Goal: Task Accomplishment & Management: Use online tool/utility

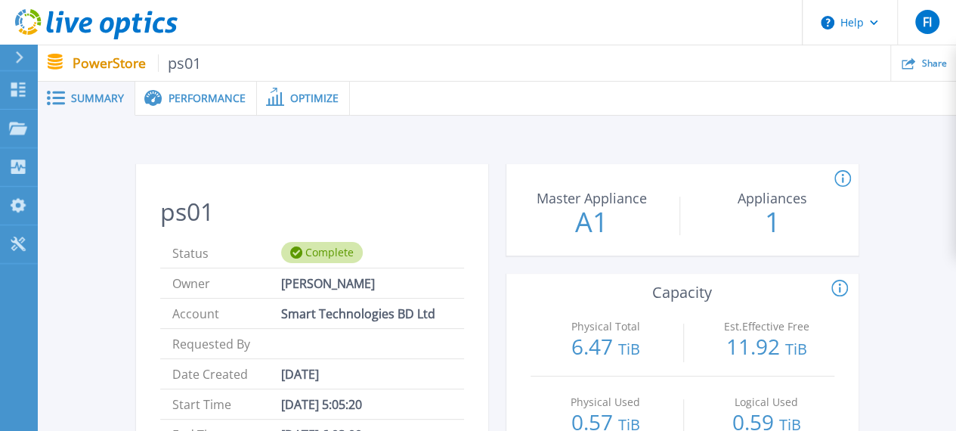
click at [109, 101] on span "Summary" at bounding box center [97, 98] width 53 height 11
click at [187, 93] on span "Performance" at bounding box center [207, 98] width 77 height 11
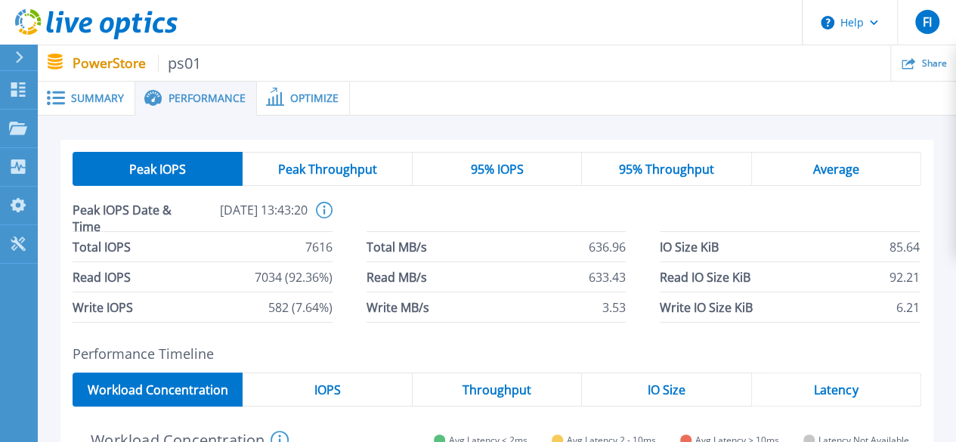
click at [311, 99] on span "Optimize" at bounding box center [314, 98] width 48 height 11
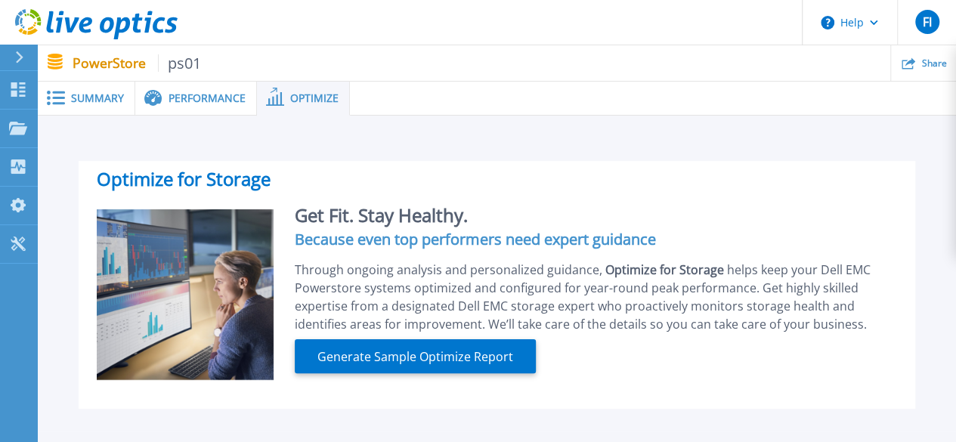
click at [194, 95] on span "Performance" at bounding box center [207, 98] width 77 height 11
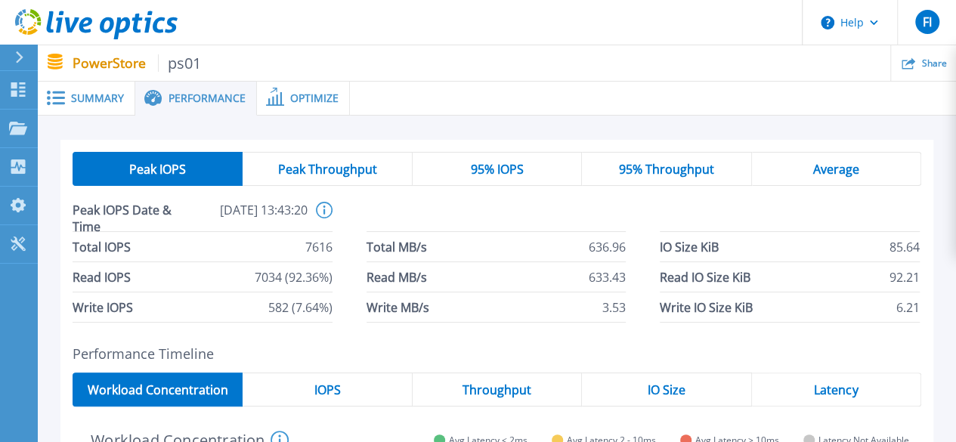
click at [95, 96] on span "Summary" at bounding box center [97, 98] width 53 height 11
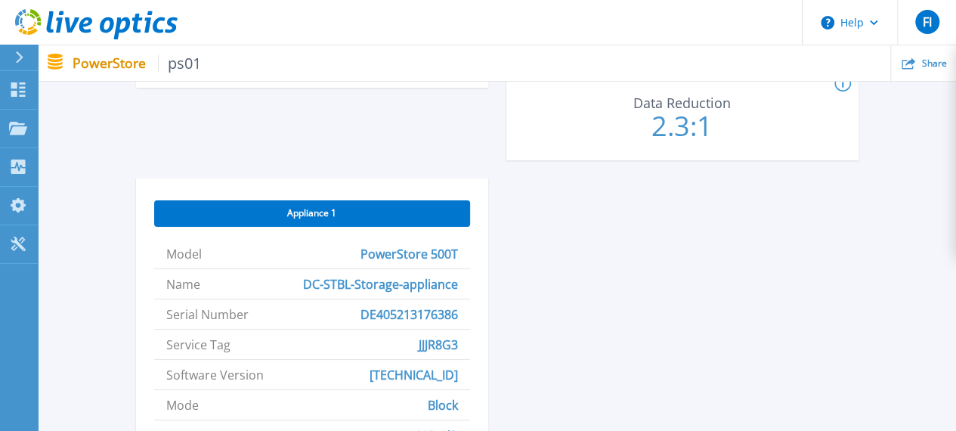
scroll to position [605, 0]
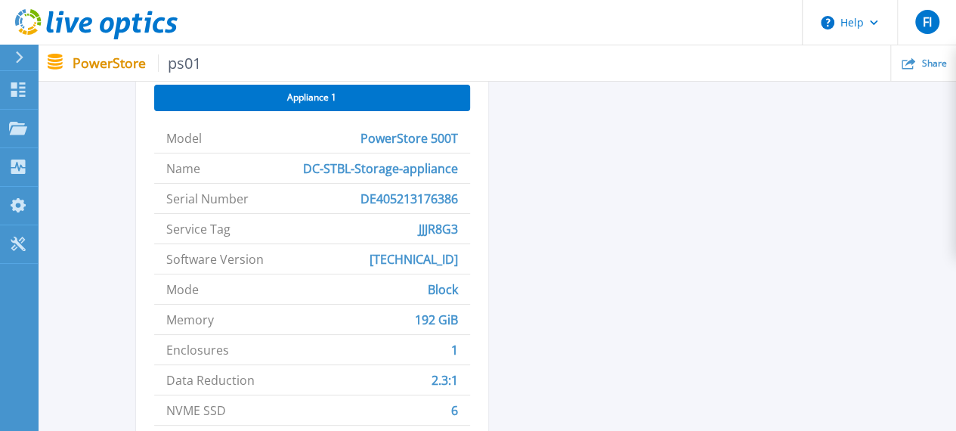
click at [18, 57] on icon at bounding box center [19, 57] width 8 height 12
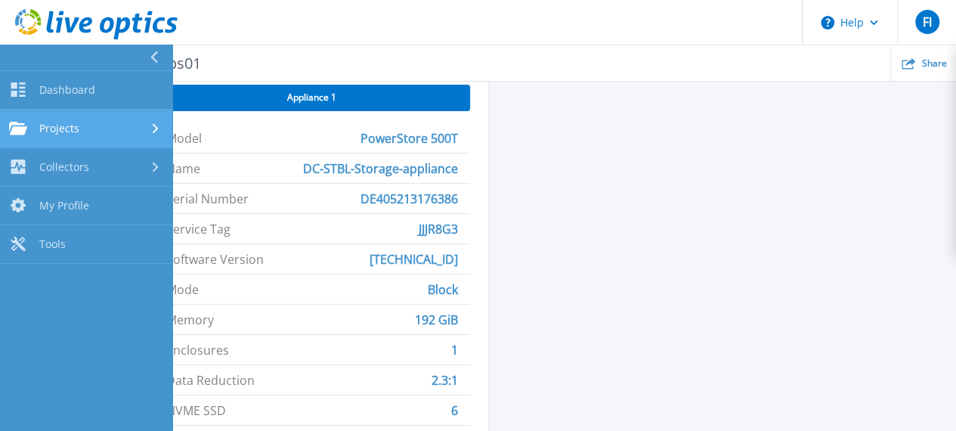
click at [91, 129] on div "Projects" at bounding box center [86, 129] width 154 height 14
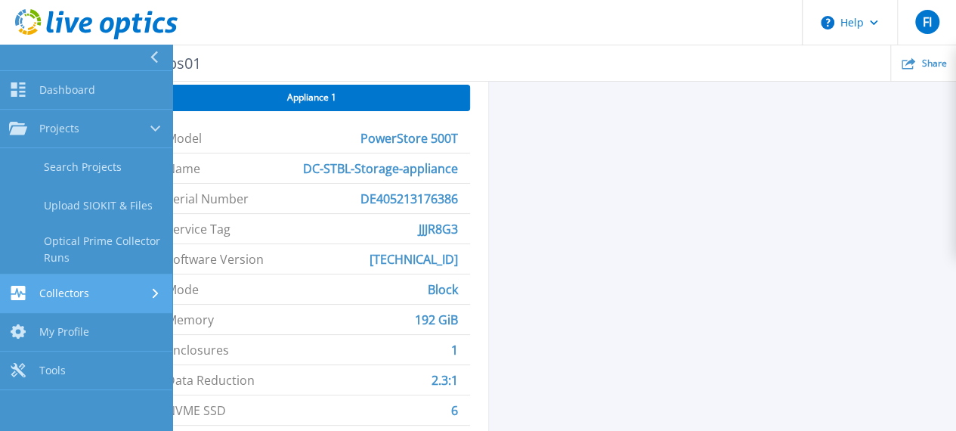
click at [141, 293] on div "Collectors" at bounding box center [86, 293] width 154 height 14
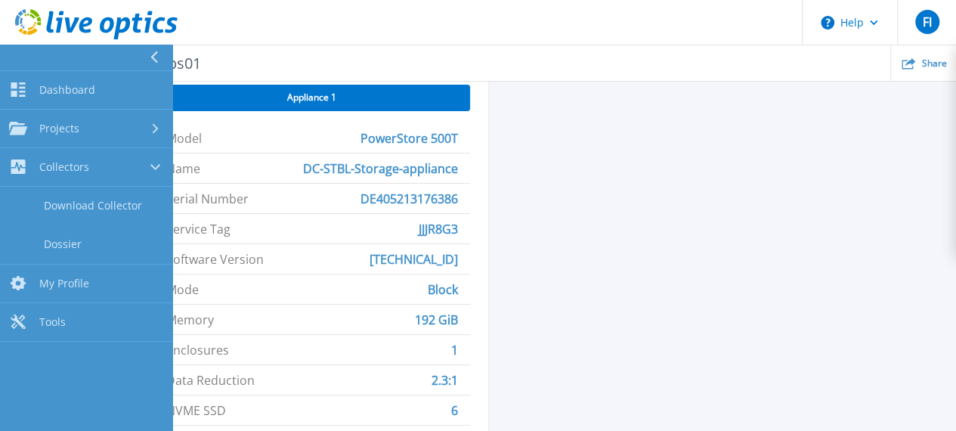
click at [115, 57] on button at bounding box center [86, 58] width 172 height 26
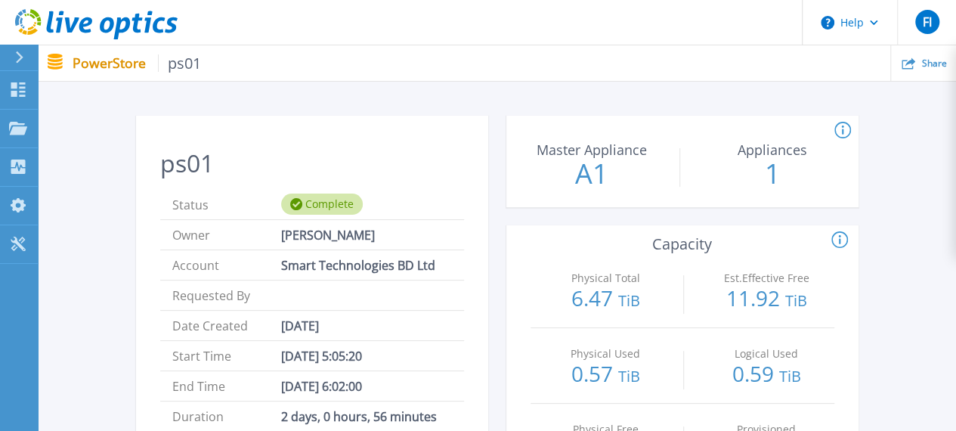
scroll to position [0, 0]
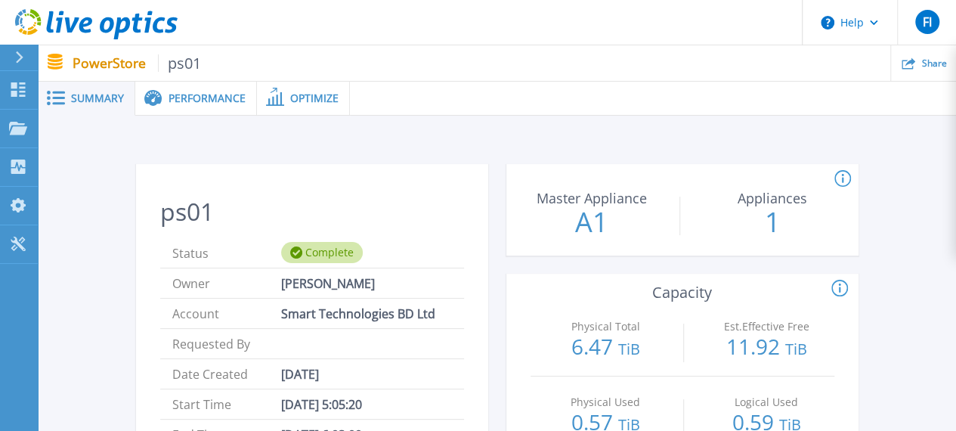
click at [14, 56] on div at bounding box center [26, 58] width 24 height 26
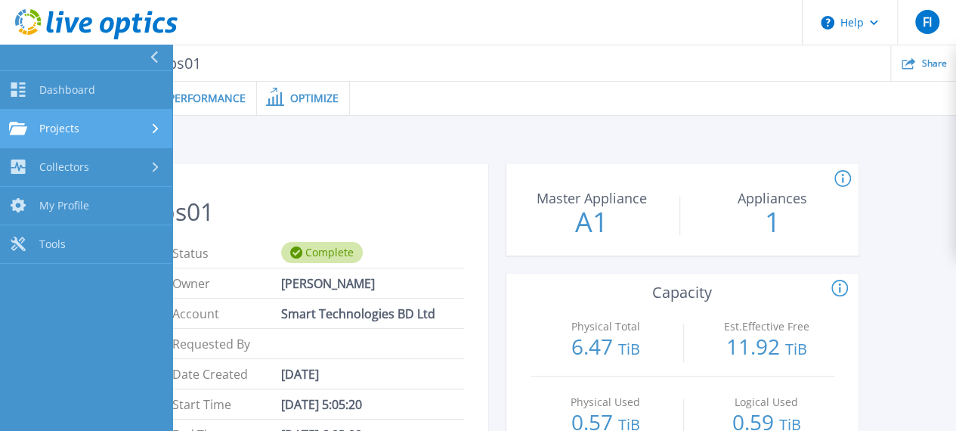
click at [98, 129] on div "Projects" at bounding box center [86, 129] width 154 height 14
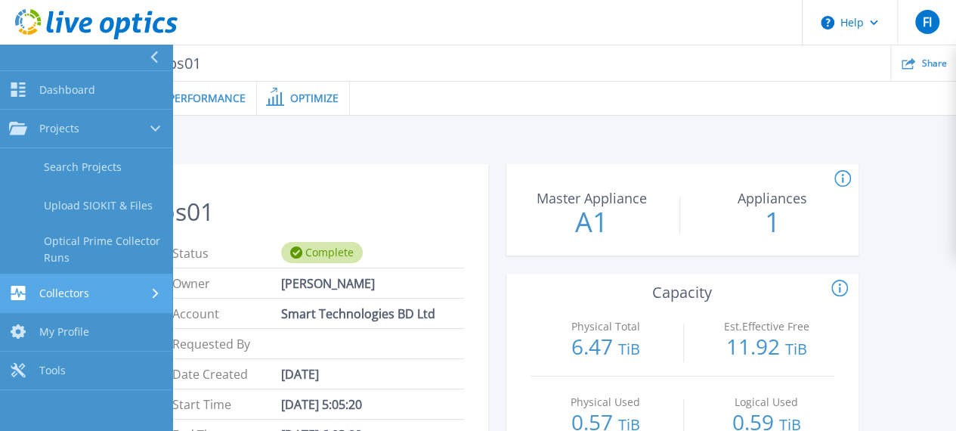
click at [113, 291] on div "Collectors" at bounding box center [86, 293] width 154 height 14
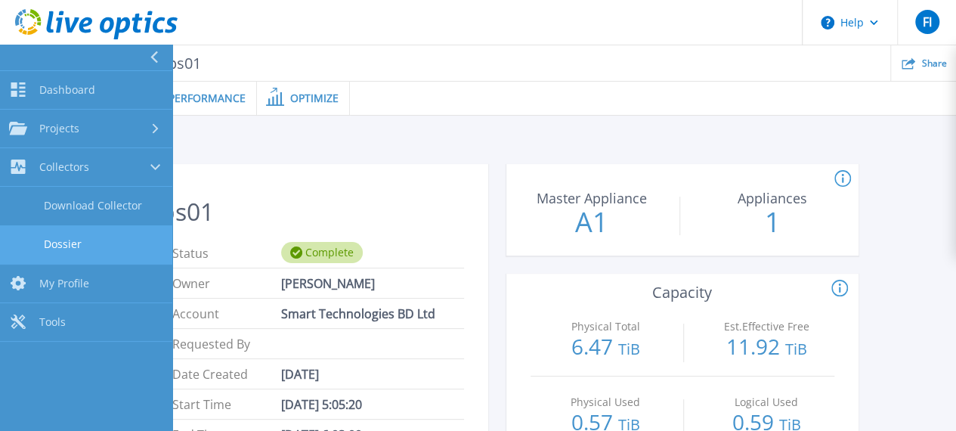
click at [113, 245] on link "Dossier" at bounding box center [86, 244] width 172 height 39
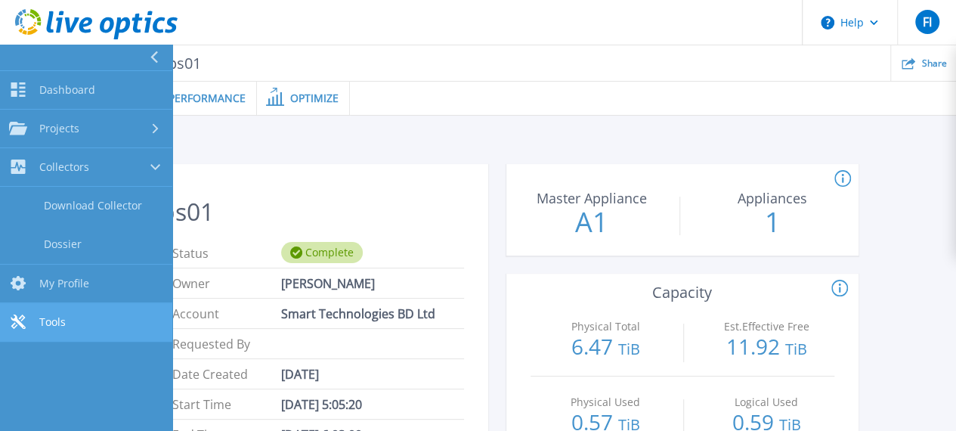
click at [89, 326] on link "Tools Tools" at bounding box center [86, 322] width 172 height 39
click at [70, 315] on link "Tools Tools" at bounding box center [86, 322] width 172 height 39
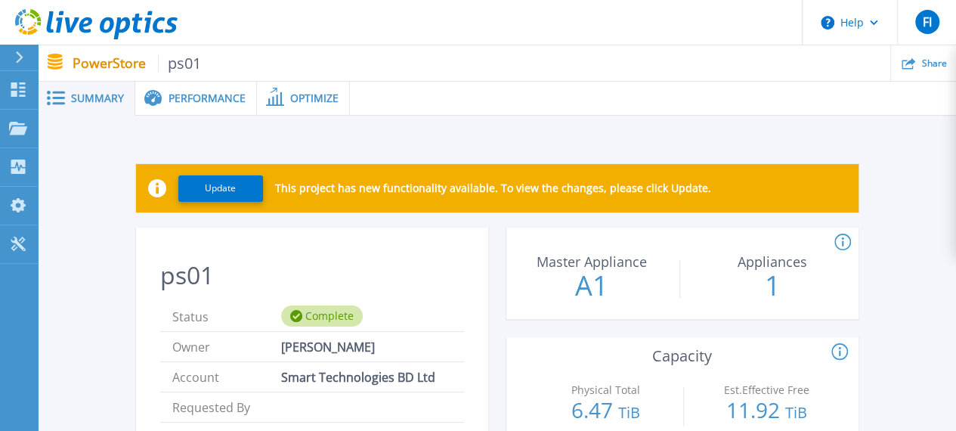
click at [322, 237] on div "ps01 Status Complete Owner Faysal Iqbal Account Smart Technologies BD Ltd Reque…" at bounding box center [312, 438] width 352 height 403
click at [103, 90] on div "Summary" at bounding box center [87, 99] width 98 height 34
click at [199, 93] on span "Performance" at bounding box center [207, 98] width 77 height 11
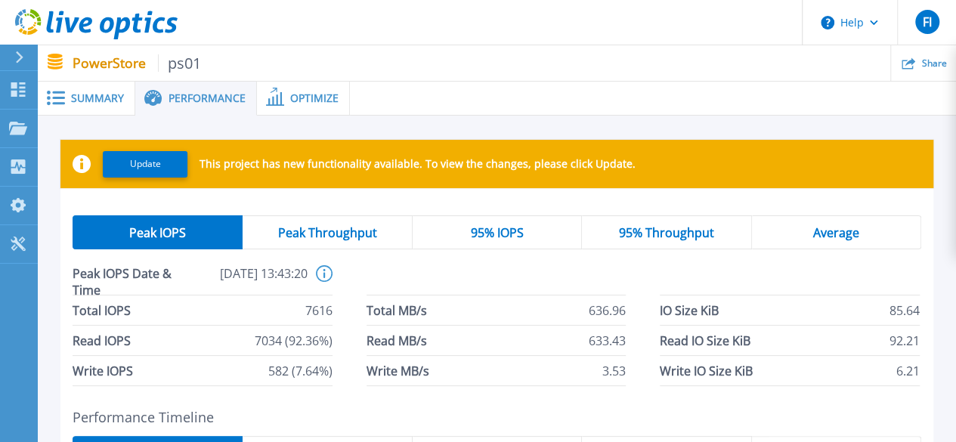
click at [215, 98] on span "Performance" at bounding box center [207, 98] width 77 height 11
click at [85, 100] on span "Summary" at bounding box center [97, 98] width 53 height 11
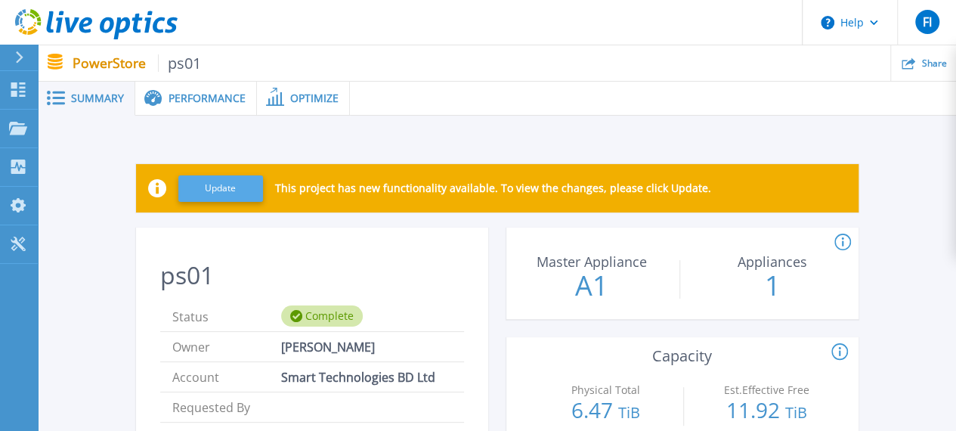
click at [211, 185] on button "Update" at bounding box center [220, 188] width 85 height 26
click at [212, 194] on span "Updating" at bounding box center [230, 188] width 39 height 11
click at [199, 99] on span "Performance" at bounding box center [207, 98] width 77 height 11
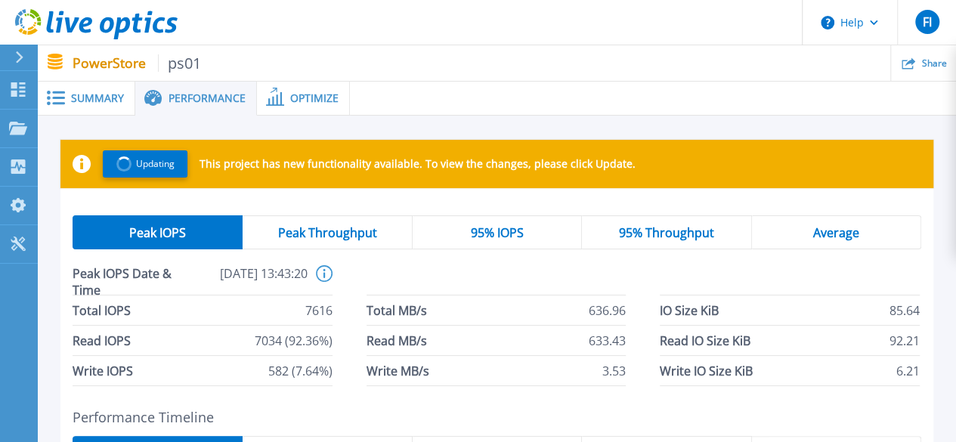
click at [82, 101] on span "Summary" at bounding box center [97, 98] width 53 height 11
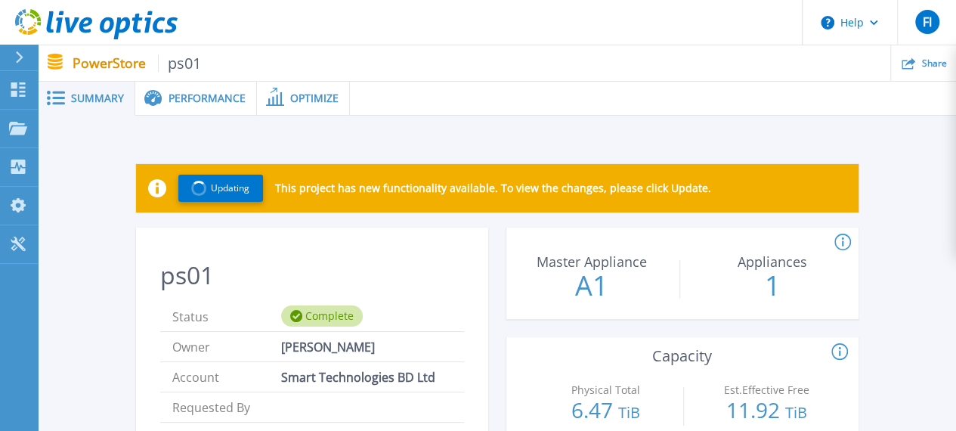
click at [200, 90] on div "Performance" at bounding box center [196, 99] width 122 height 34
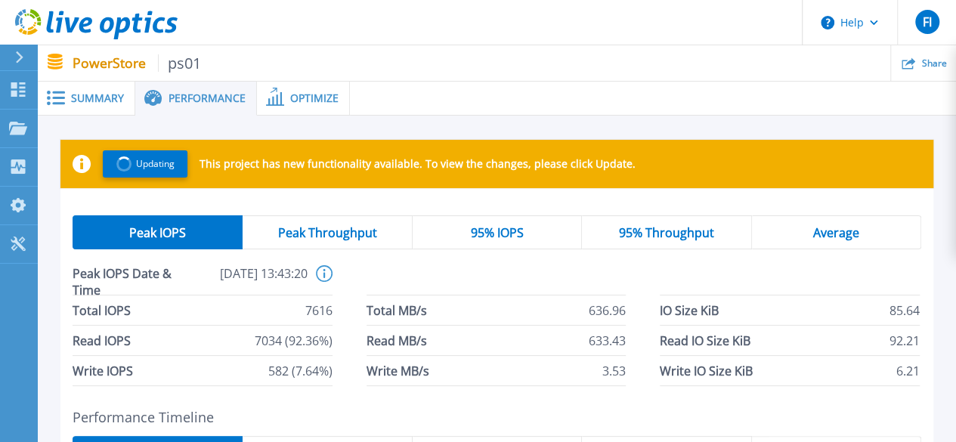
click at [337, 227] on span "Peak Throughput" at bounding box center [326, 233] width 99 height 12
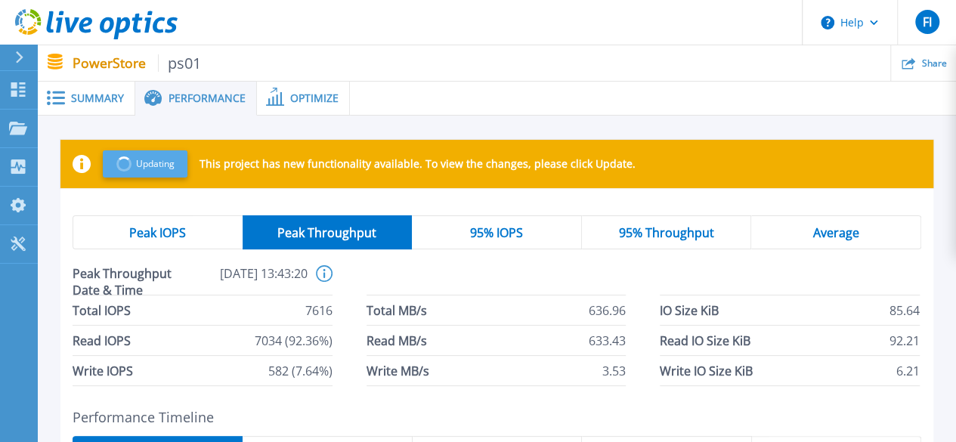
click at [141, 171] on button "Updating" at bounding box center [145, 163] width 85 height 27
click at [186, 240] on div "Peak IOPS" at bounding box center [158, 232] width 170 height 34
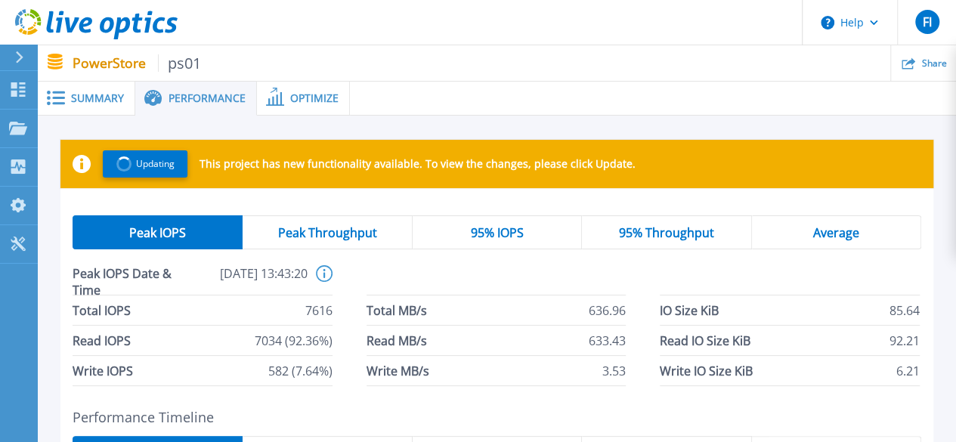
click at [475, 231] on span "95% IOPS" at bounding box center [496, 233] width 53 height 12
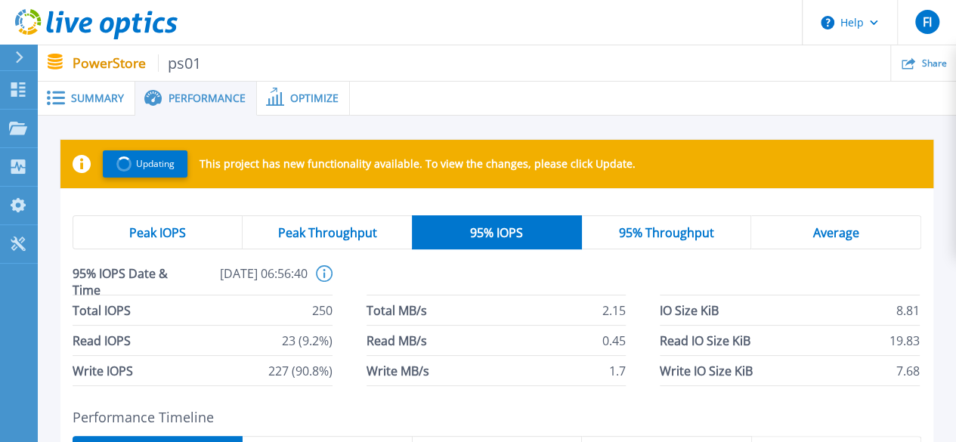
click at [355, 237] on span "Peak Throughput" at bounding box center [327, 233] width 99 height 12
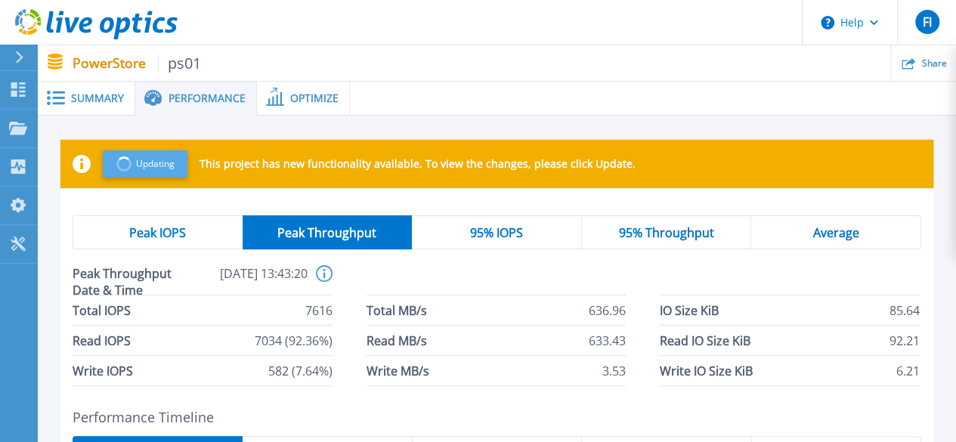
click at [126, 170] on span at bounding box center [123, 164] width 20 height 20
click at [200, 93] on span "Performance" at bounding box center [207, 98] width 77 height 11
click at [14, 56] on div at bounding box center [26, 58] width 24 height 26
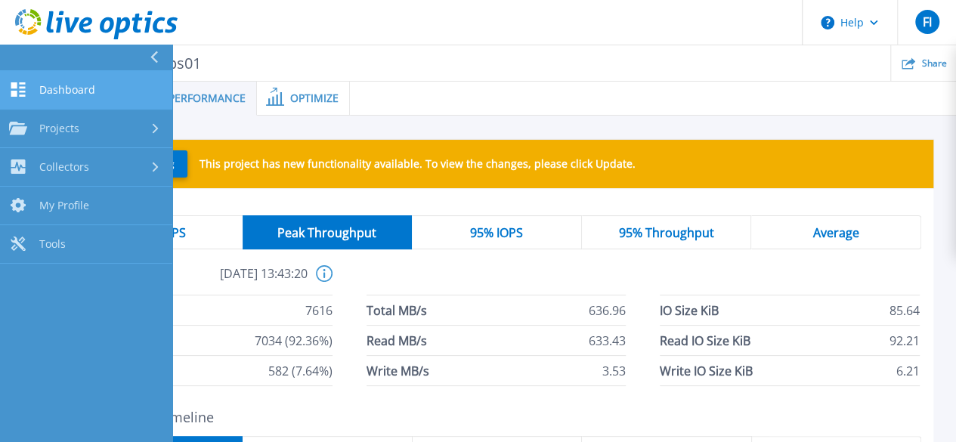
click at [70, 85] on span "Dashboard" at bounding box center [67, 90] width 56 height 14
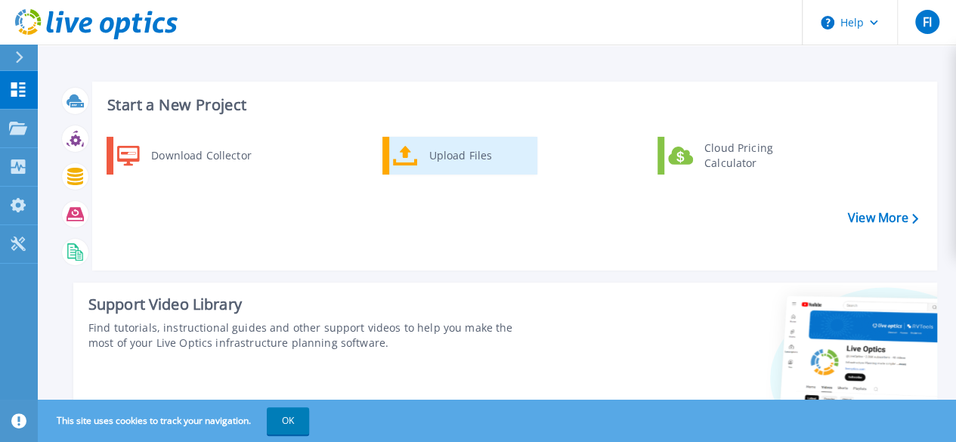
click at [445, 159] on div "Upload Files" at bounding box center [478, 156] width 112 height 30
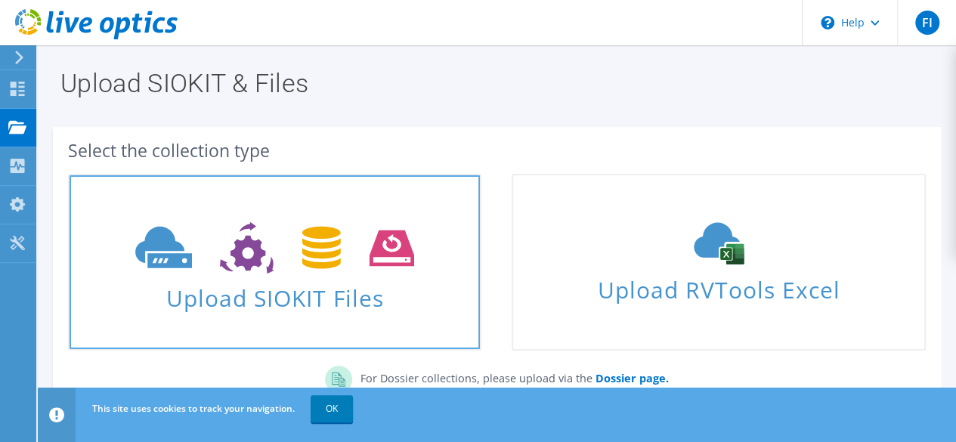
click at [262, 285] on span "Upload SIOKIT Files" at bounding box center [275, 293] width 411 height 33
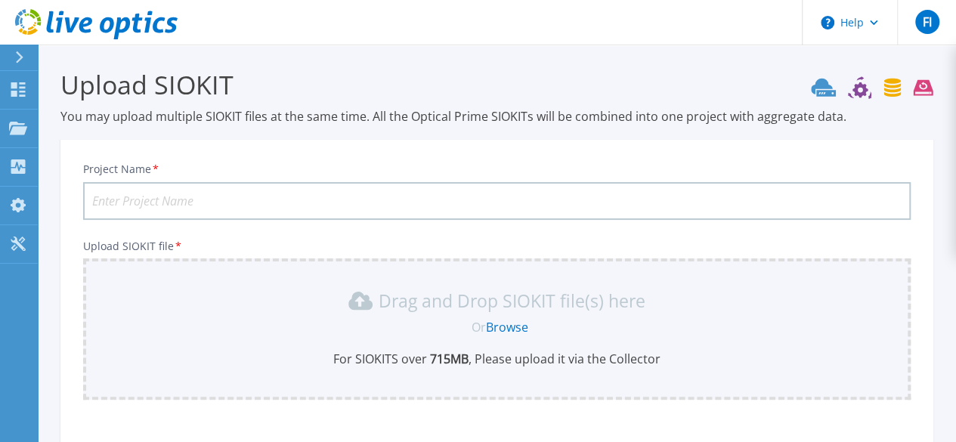
click at [512, 327] on link "Browse" at bounding box center [507, 327] width 42 height 17
click at [228, 197] on input "Project Name *" at bounding box center [497, 201] width 828 height 38
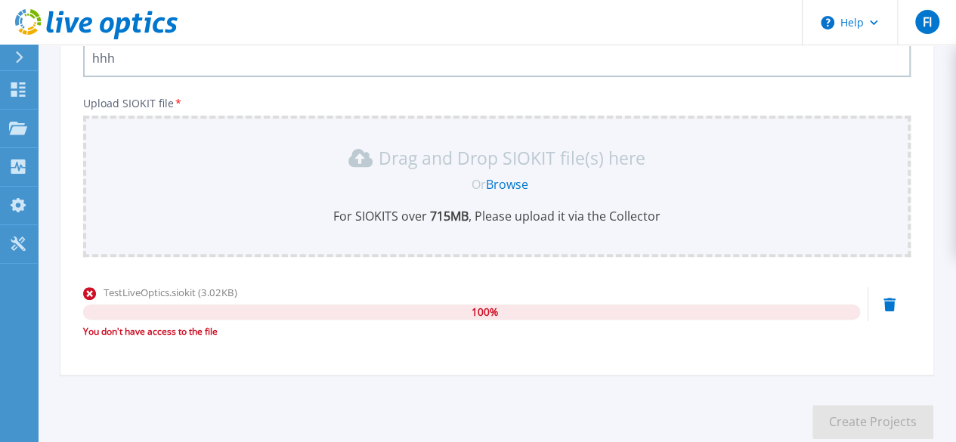
scroll to position [231, 0]
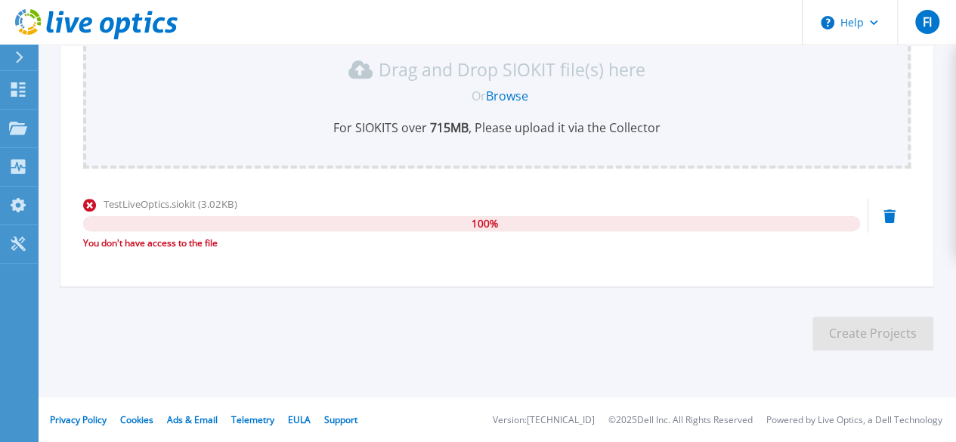
type input "hhh"
click at [895, 214] on icon at bounding box center [890, 216] width 12 height 14
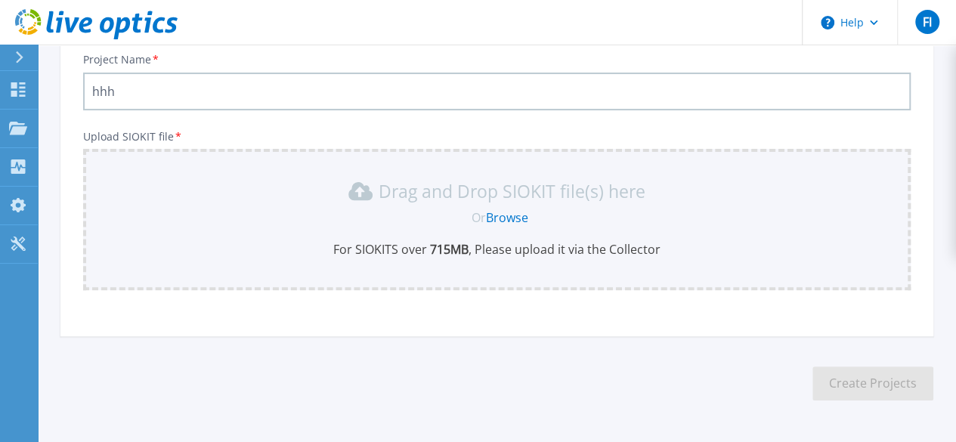
scroll to position [76, 0]
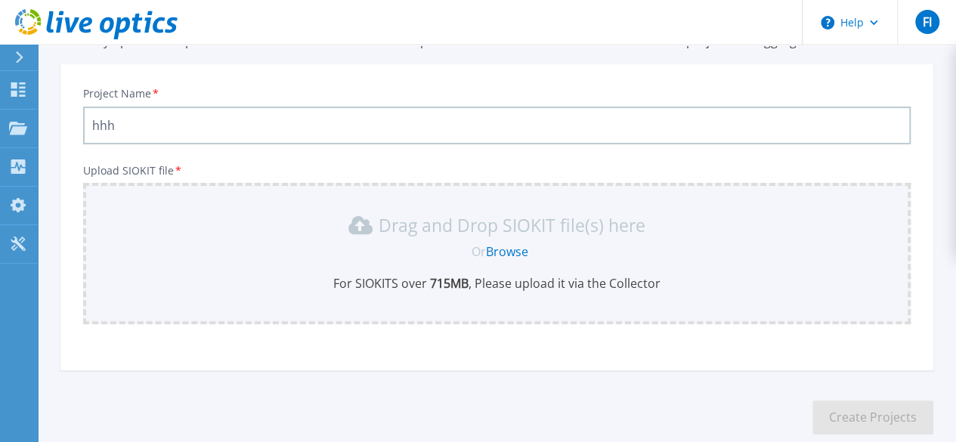
click at [510, 251] on link "Browse" at bounding box center [507, 251] width 42 height 17
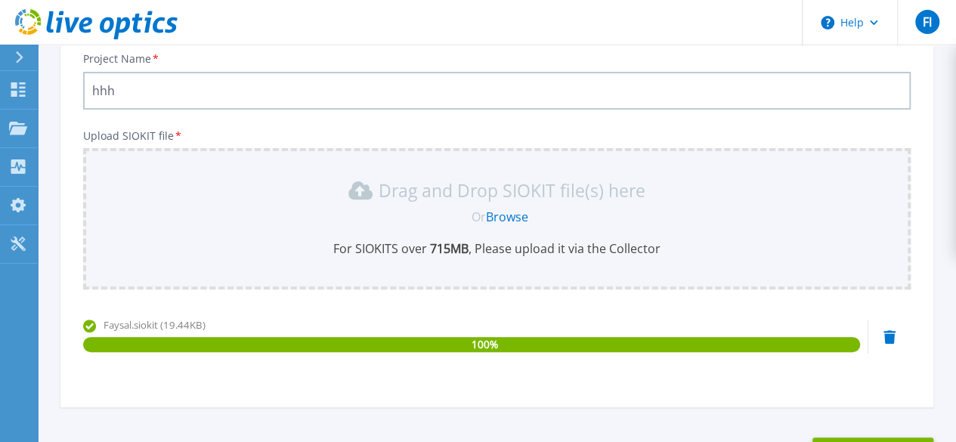
scroll to position [0, 0]
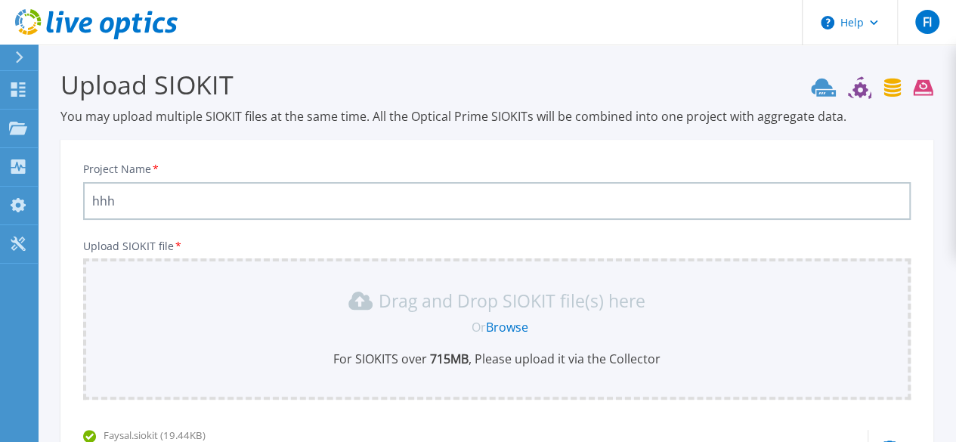
click at [507, 322] on link "Browse" at bounding box center [507, 327] width 42 height 17
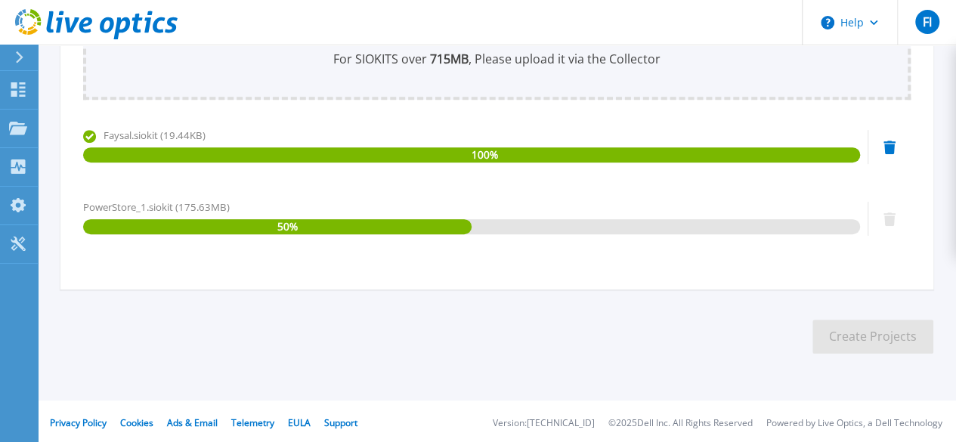
scroll to position [303, 0]
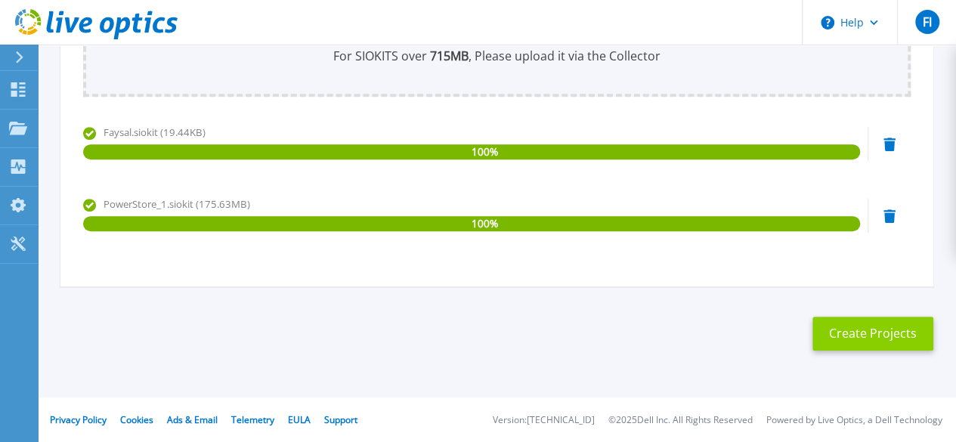
click at [880, 333] on button "Create Projects" at bounding box center [873, 334] width 121 height 34
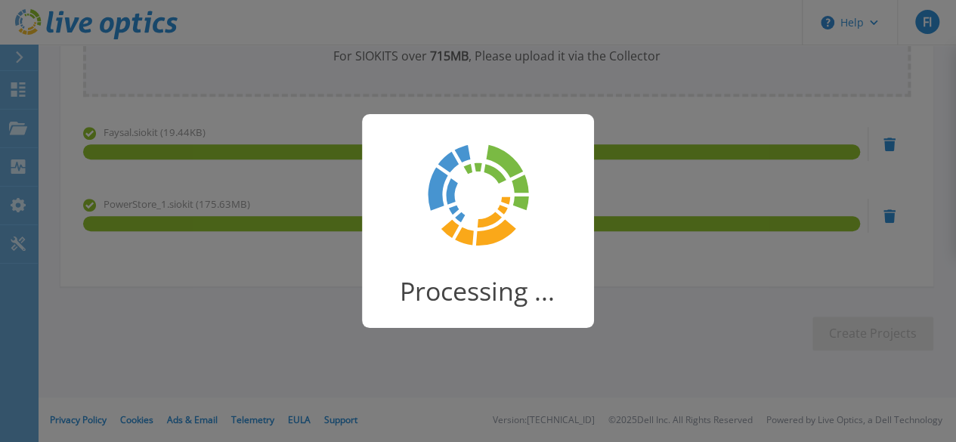
scroll to position [275, 0]
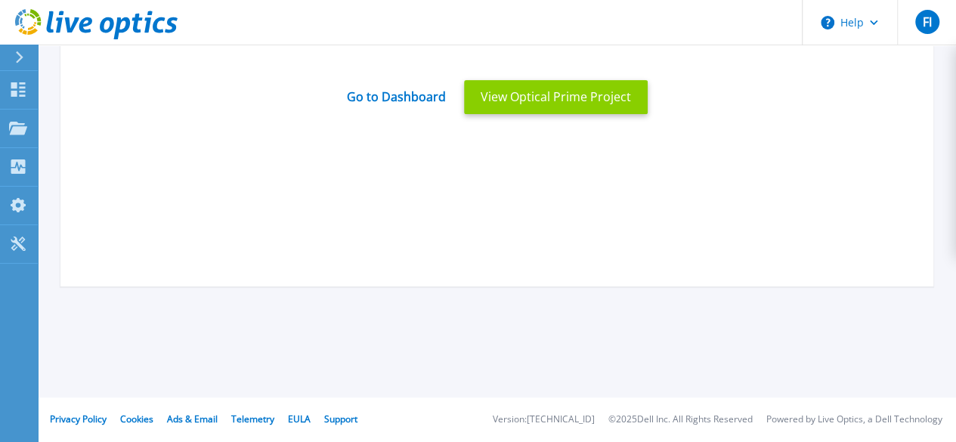
click at [555, 97] on button "View Optical Prime Project" at bounding box center [556, 97] width 184 height 34
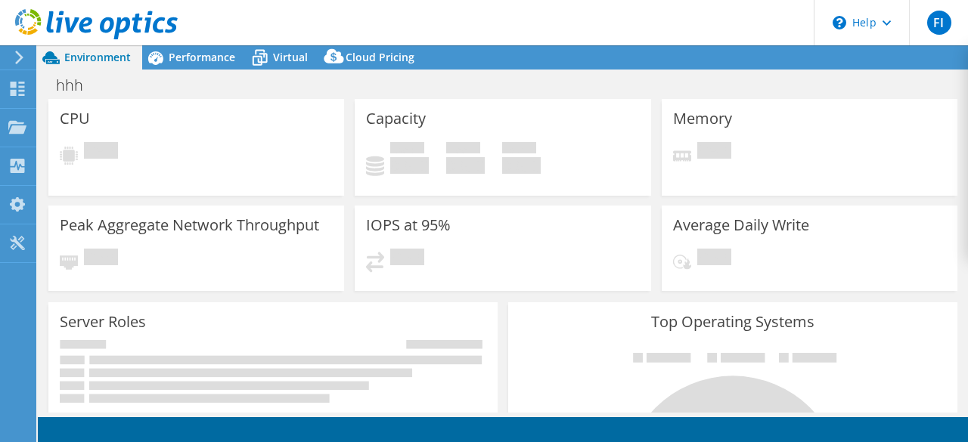
select select "USD"
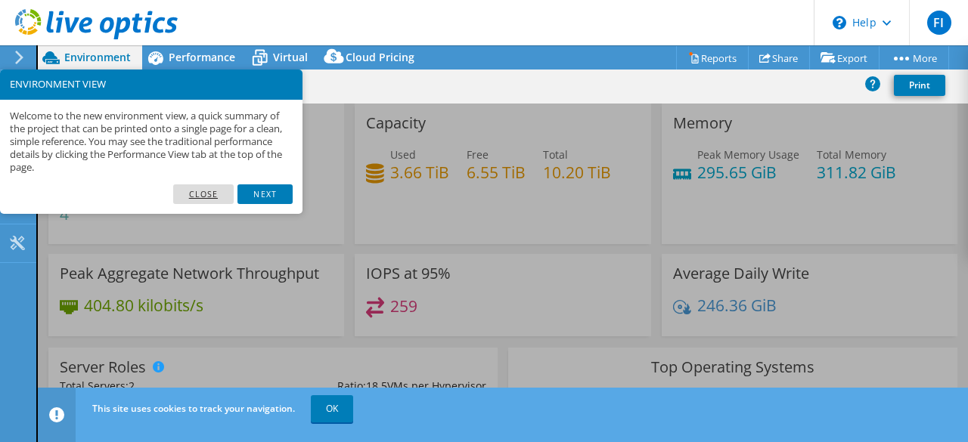
click at [196, 190] on link "Close" at bounding box center [203, 194] width 61 height 20
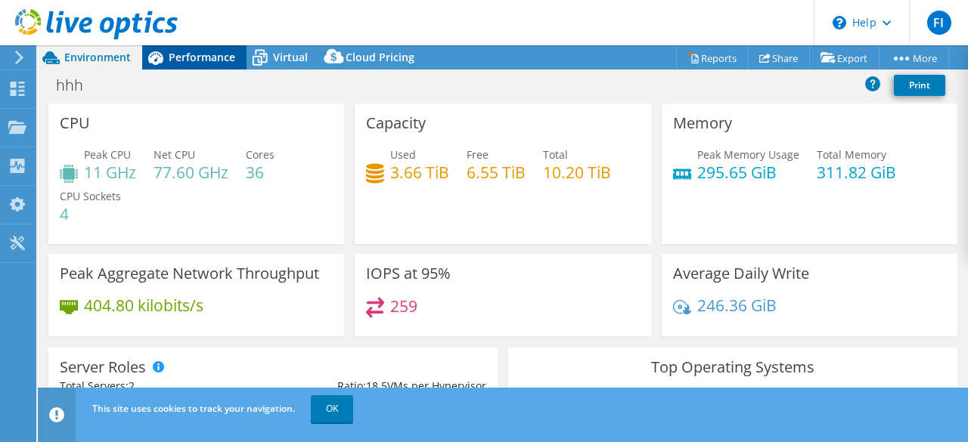
click at [194, 55] on span "Performance" at bounding box center [202, 57] width 67 height 14
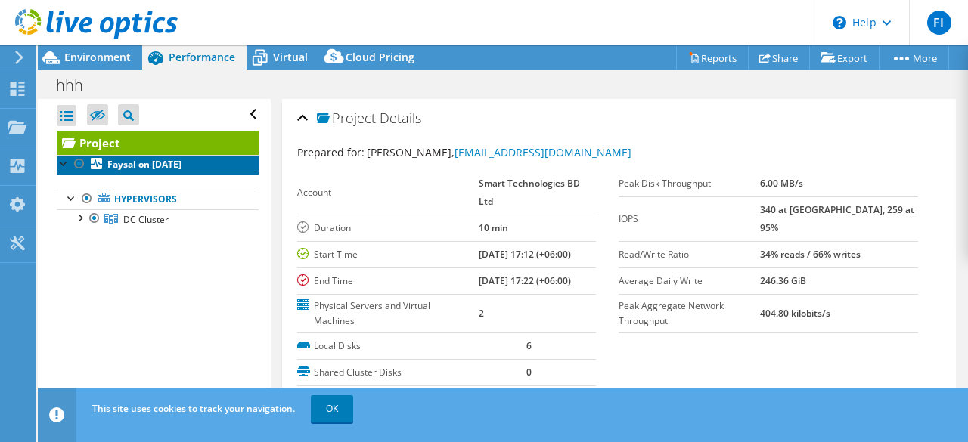
click at [151, 165] on b "Faysal on 10/6/2025" at bounding box center [144, 164] width 74 height 13
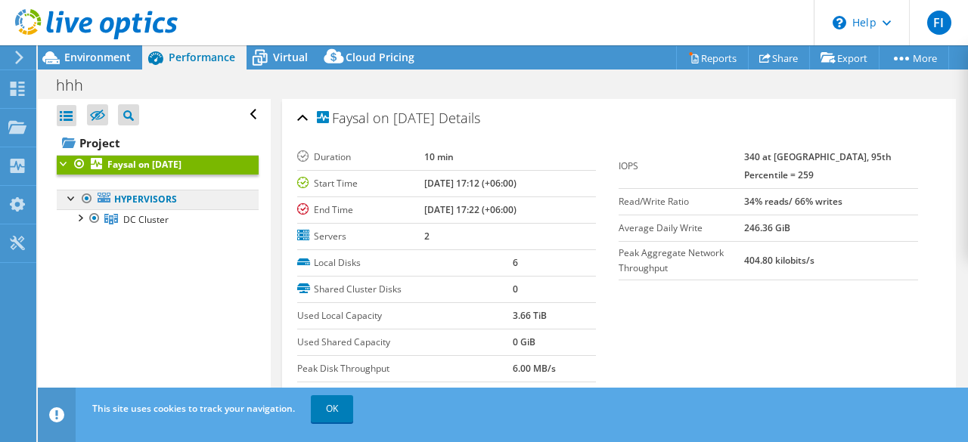
click at [163, 201] on link "Hypervisors" at bounding box center [158, 200] width 202 height 20
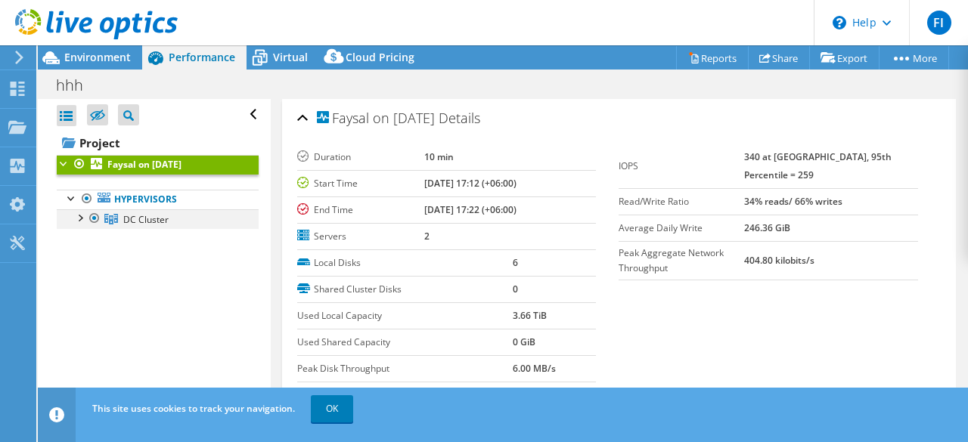
click at [82, 218] on div at bounding box center [79, 216] width 15 height 15
click at [62, 160] on div at bounding box center [64, 162] width 15 height 15
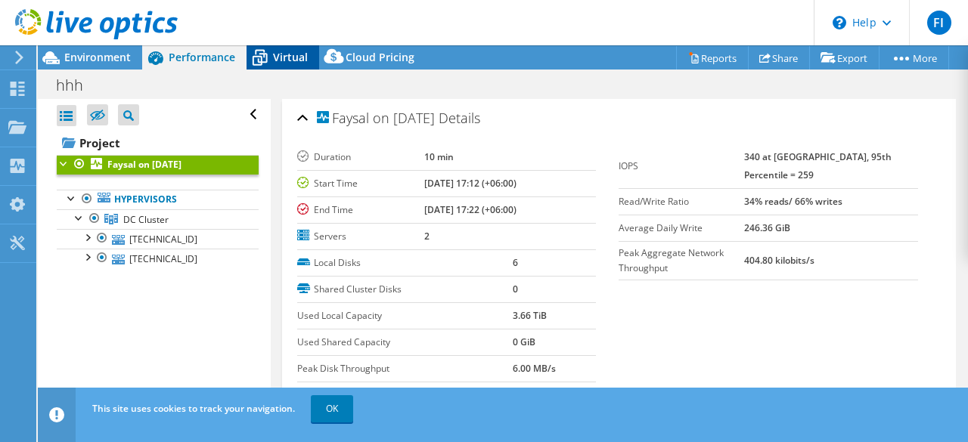
click at [295, 51] on span "Virtual" at bounding box center [290, 57] width 35 height 14
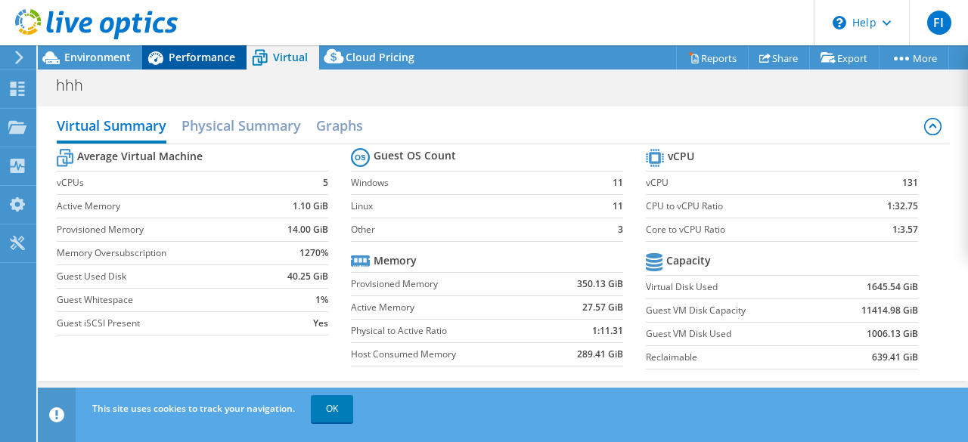
drag, startPoint x: 210, startPoint y: 55, endPoint x: 194, endPoint y: 62, distance: 18.0
click at [208, 55] on span "Performance" at bounding box center [202, 57] width 67 height 14
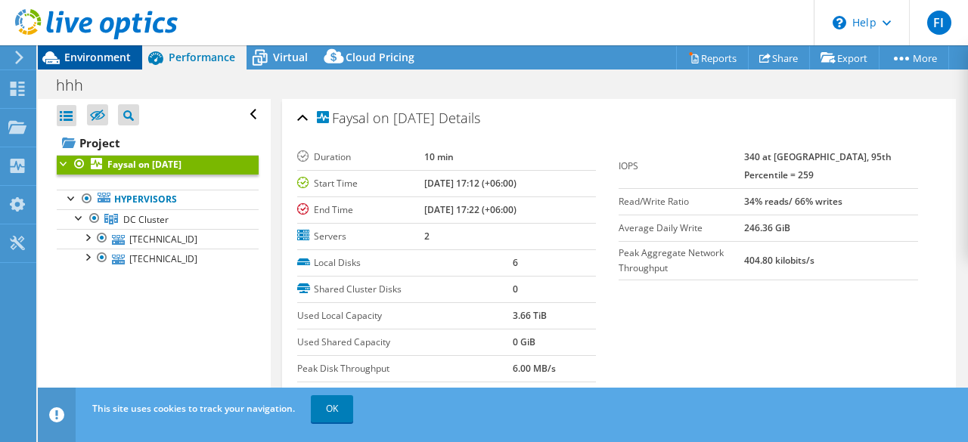
click at [98, 54] on span "Environment" at bounding box center [97, 57] width 67 height 14
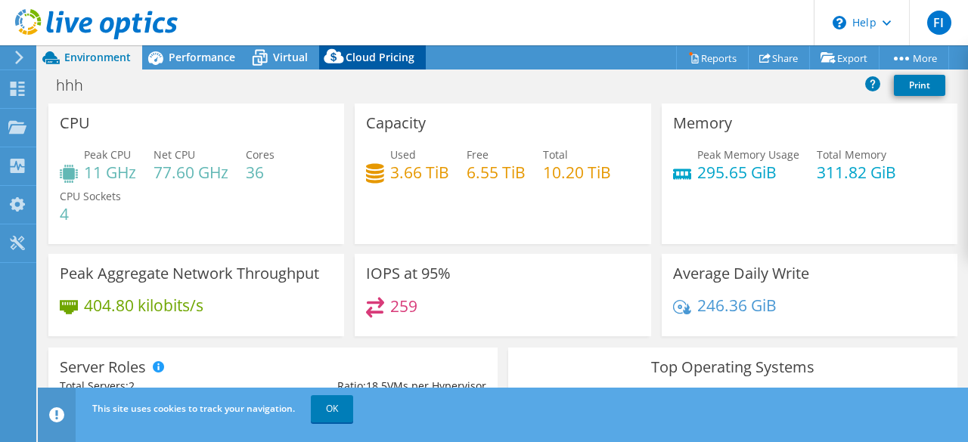
click at [382, 54] on span "Cloud Pricing" at bounding box center [380, 57] width 69 height 14
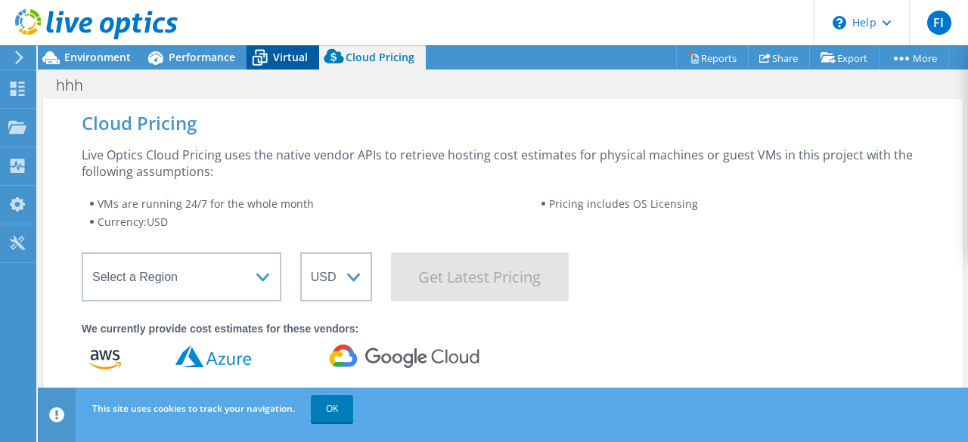
click at [269, 51] on icon at bounding box center [259, 58] width 26 height 26
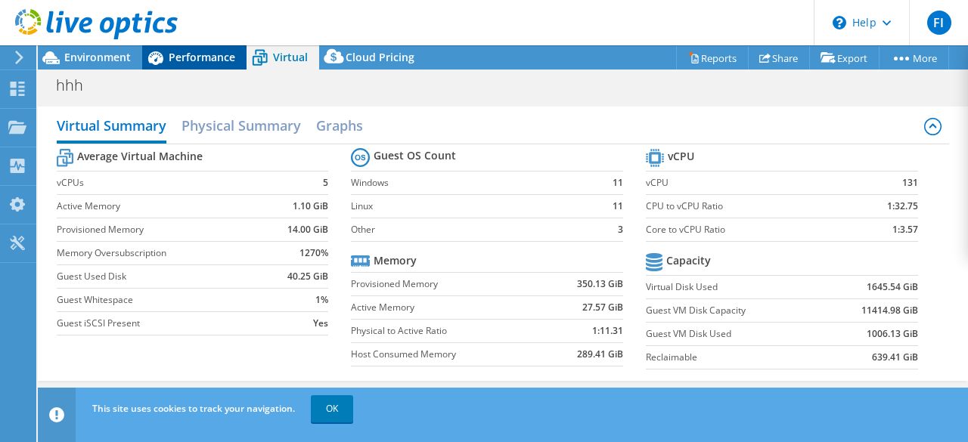
click at [184, 56] on span "Performance" at bounding box center [202, 57] width 67 height 14
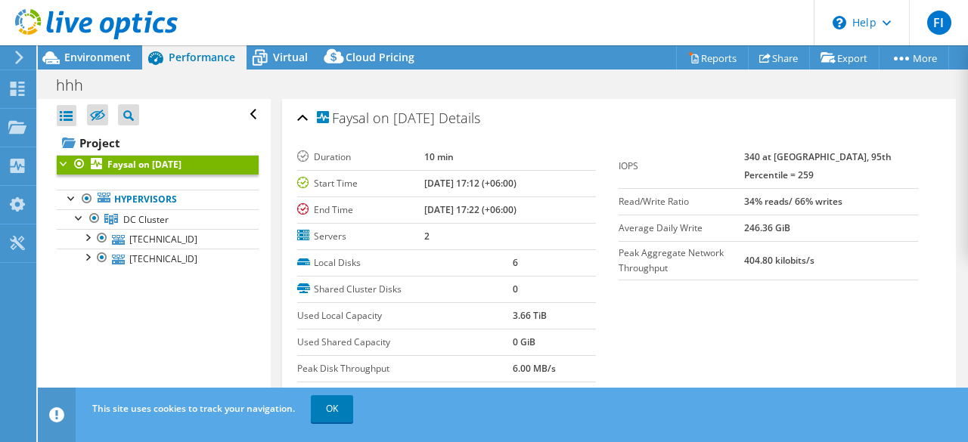
click at [62, 163] on div at bounding box center [64, 162] width 15 height 15
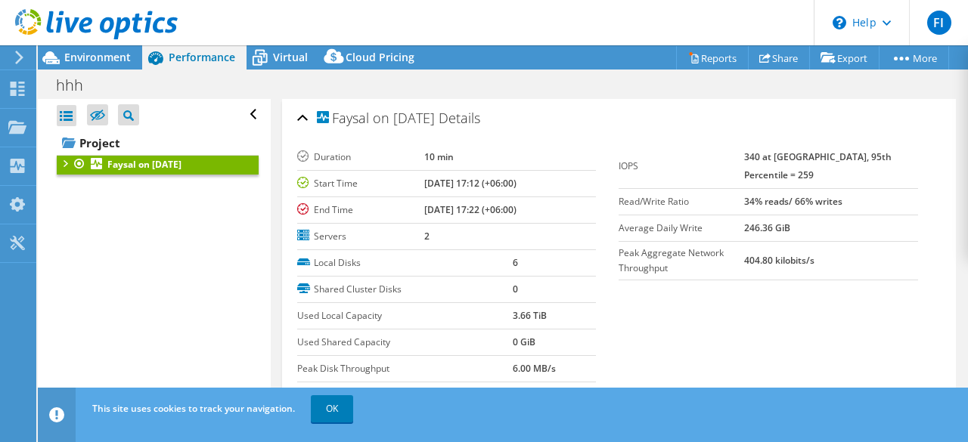
click at [62, 163] on div at bounding box center [64, 162] width 15 height 15
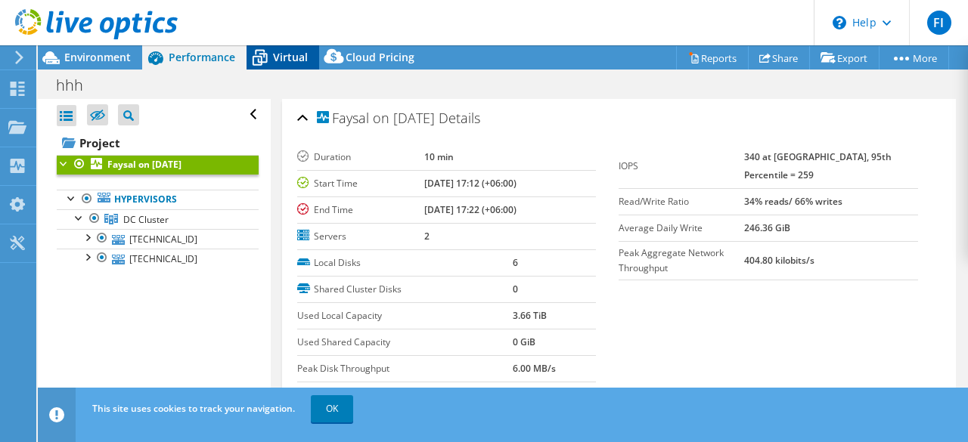
click at [290, 57] on span "Virtual" at bounding box center [290, 57] width 35 height 14
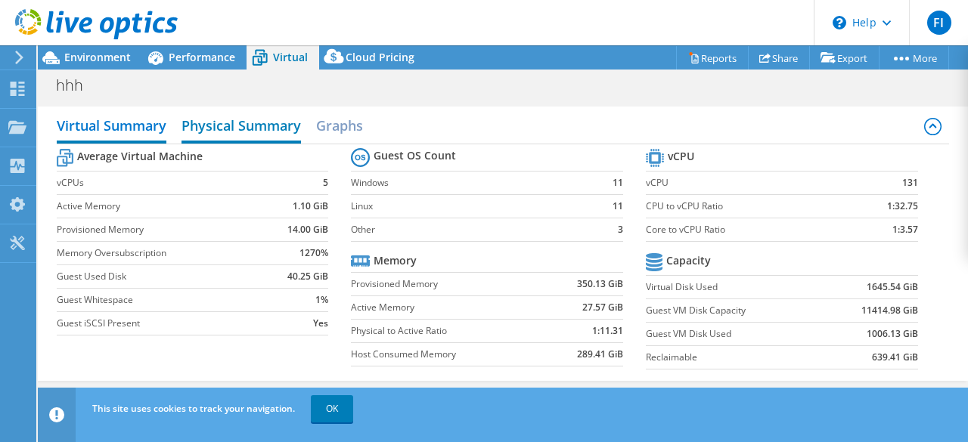
click at [252, 116] on h2 "Physical Summary" at bounding box center [240, 126] width 119 height 33
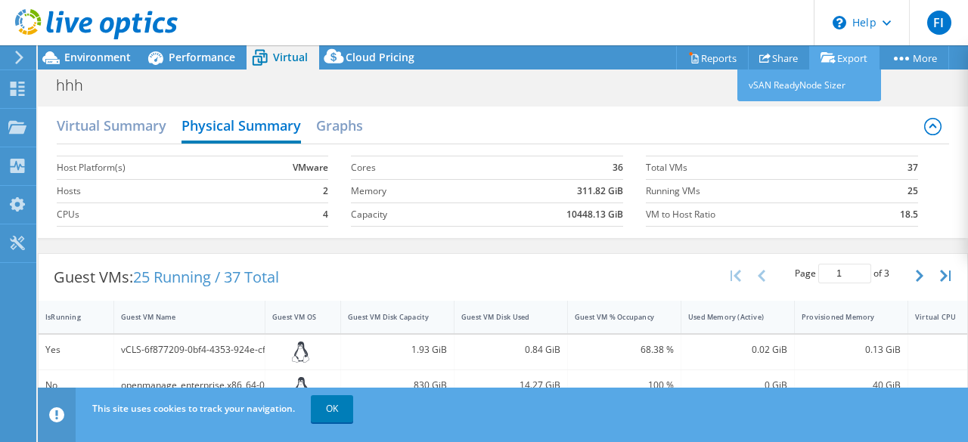
click at [847, 60] on link "Export" at bounding box center [844, 57] width 70 height 23
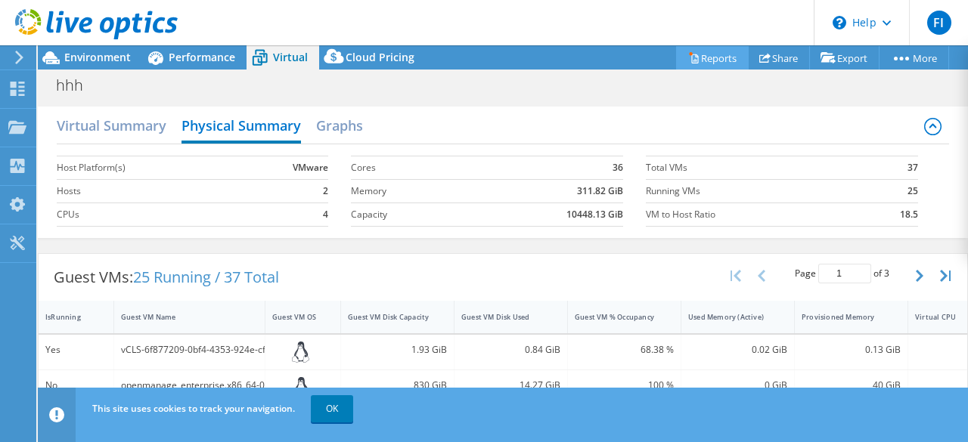
click at [705, 57] on link "Reports" at bounding box center [712, 57] width 73 height 23
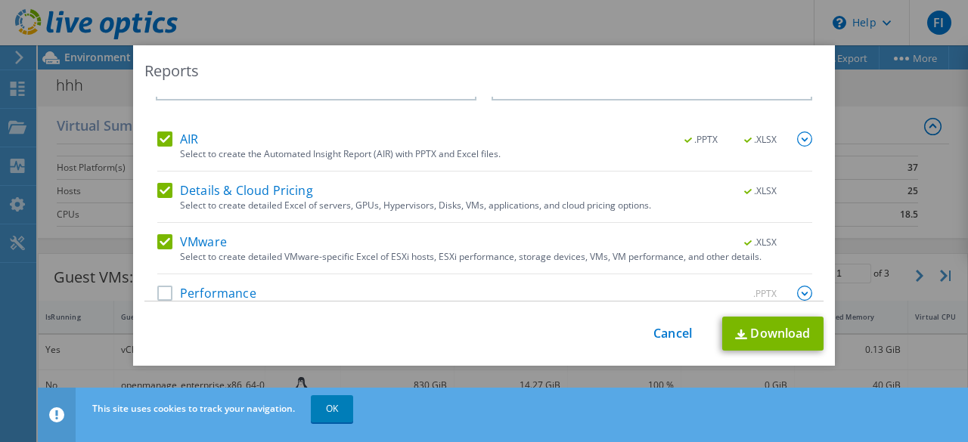
scroll to position [71, 0]
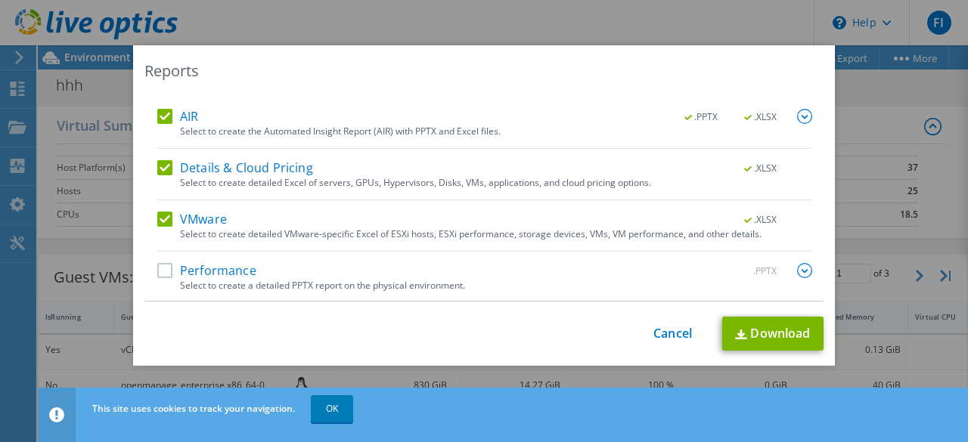
click at [166, 264] on label "Performance" at bounding box center [206, 270] width 99 height 15
click at [0, 0] on input "Performance" at bounding box center [0, 0] width 0 height 0
click at [780, 333] on link "Download" at bounding box center [772, 334] width 101 height 34
click at [662, 333] on link "Cancel" at bounding box center [672, 334] width 39 height 14
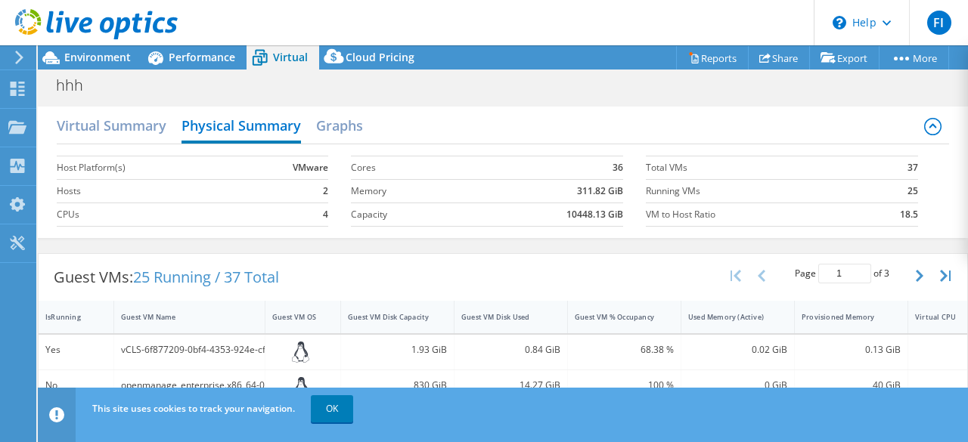
click at [534, 99] on div "Virtual Summary Physical Summary Graphs Host Platform(s) VMware Hosts 2 CPUs 4 …" at bounding box center [503, 172] width 930 height 147
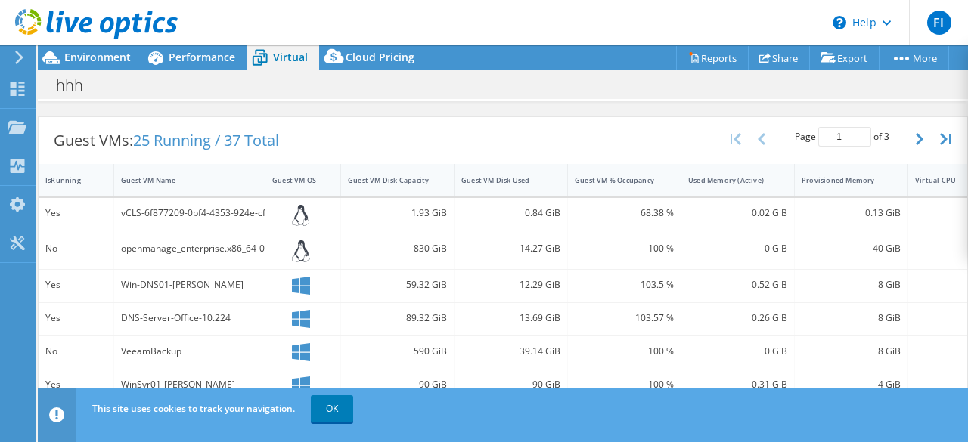
scroll to position [0, 0]
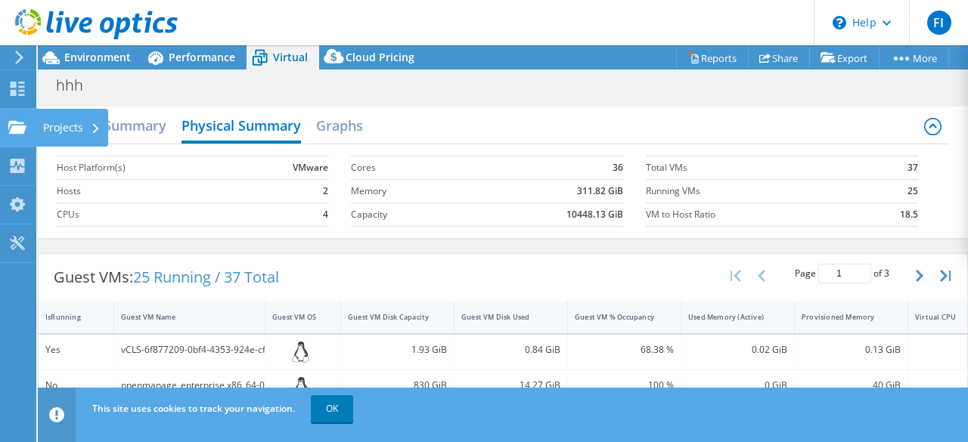
click at [12, 122] on use at bounding box center [17, 126] width 18 height 13
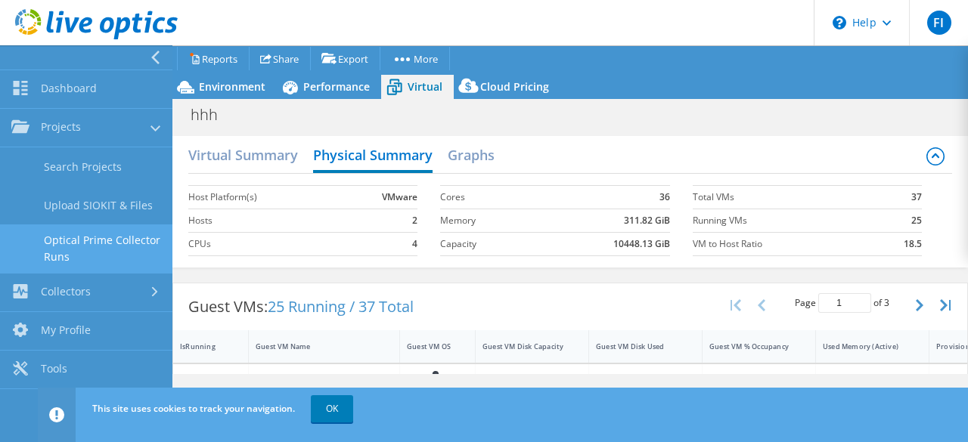
click at [85, 237] on link "Optical Prime Collector Runs" at bounding box center [86, 249] width 172 height 48
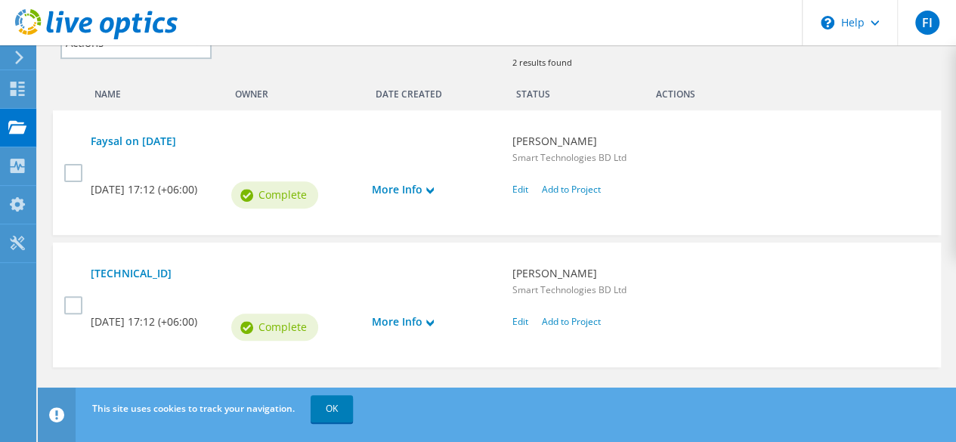
scroll to position [462, 0]
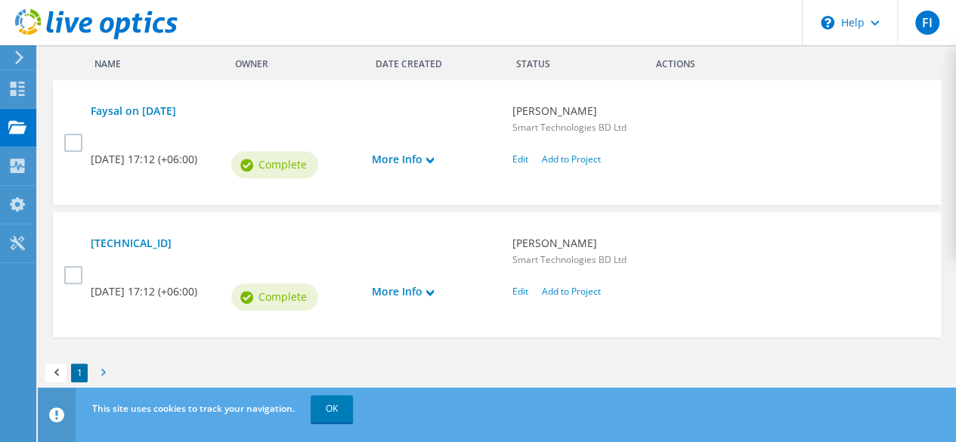
click at [110, 367] on span at bounding box center [102, 375] width 15 height 16
click at [67, 364] on link at bounding box center [55, 373] width 21 height 19
click at [64, 367] on span at bounding box center [55, 375] width 15 height 16
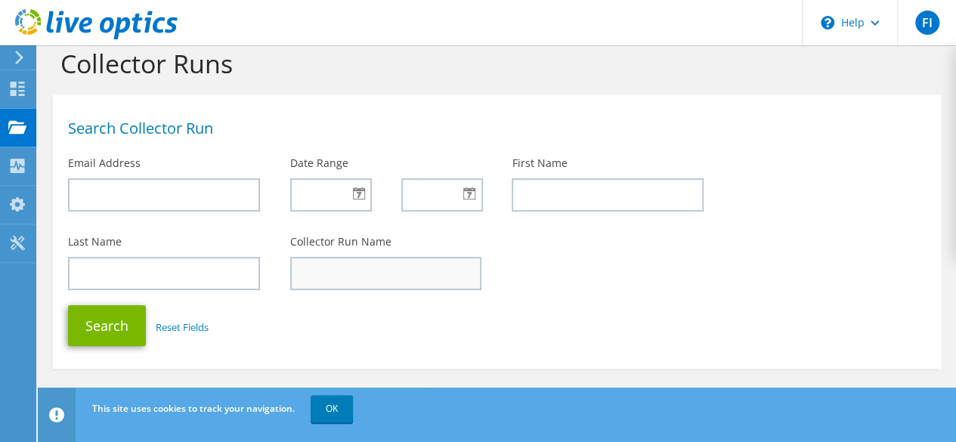
scroll to position [0, 0]
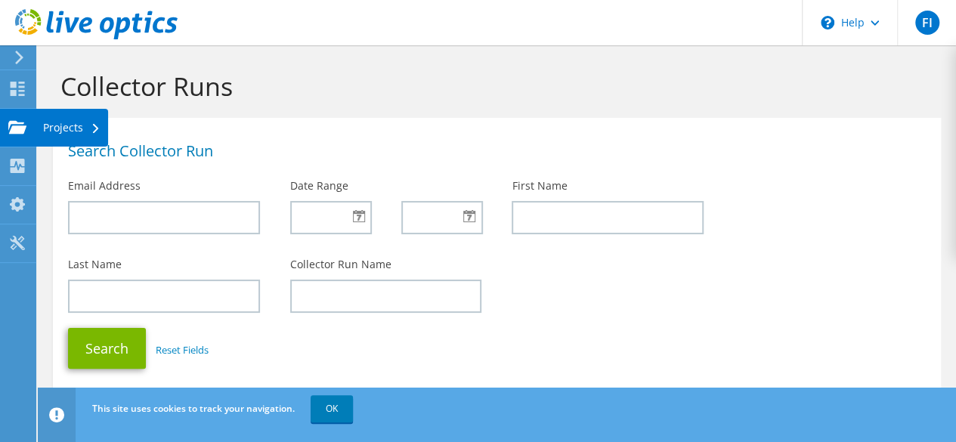
click at [11, 122] on use at bounding box center [17, 126] width 18 height 13
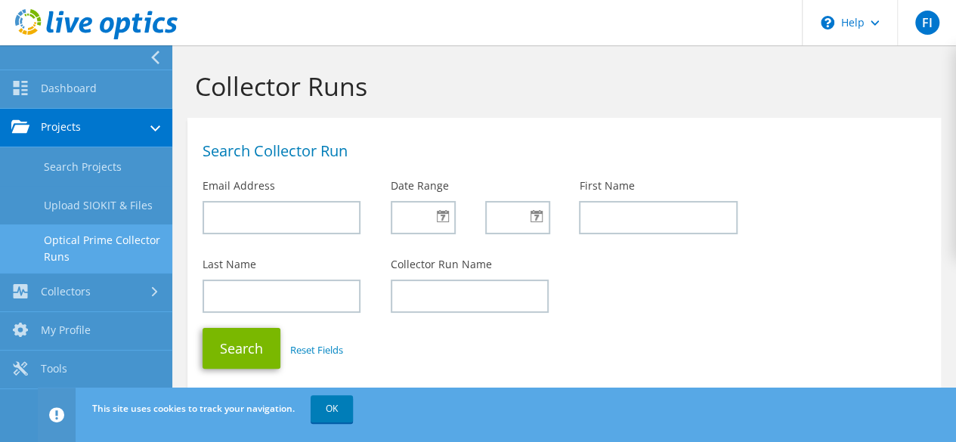
click at [92, 127] on link "Projects" at bounding box center [86, 128] width 172 height 39
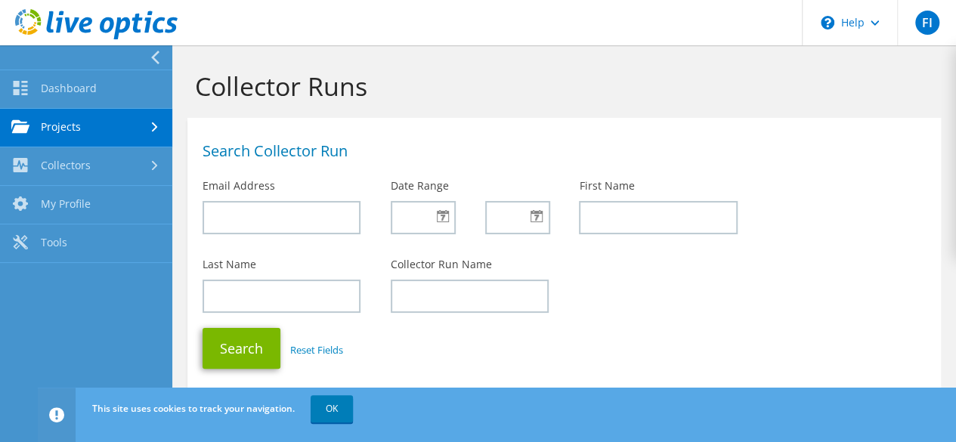
click at [95, 130] on link "Projects" at bounding box center [86, 128] width 172 height 39
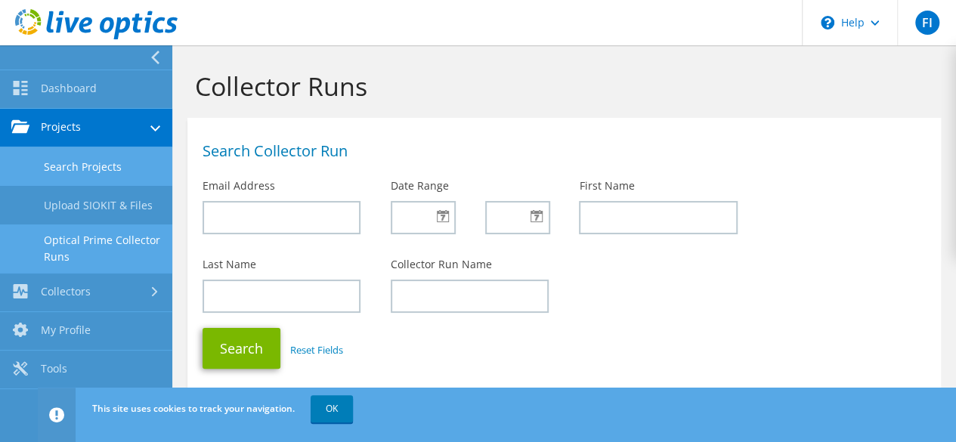
click at [91, 162] on link "Search Projects" at bounding box center [86, 166] width 172 height 39
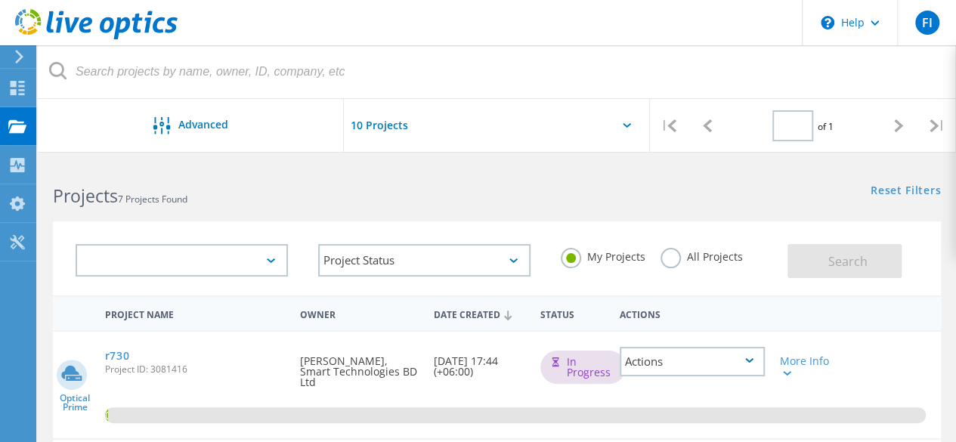
type input "1"
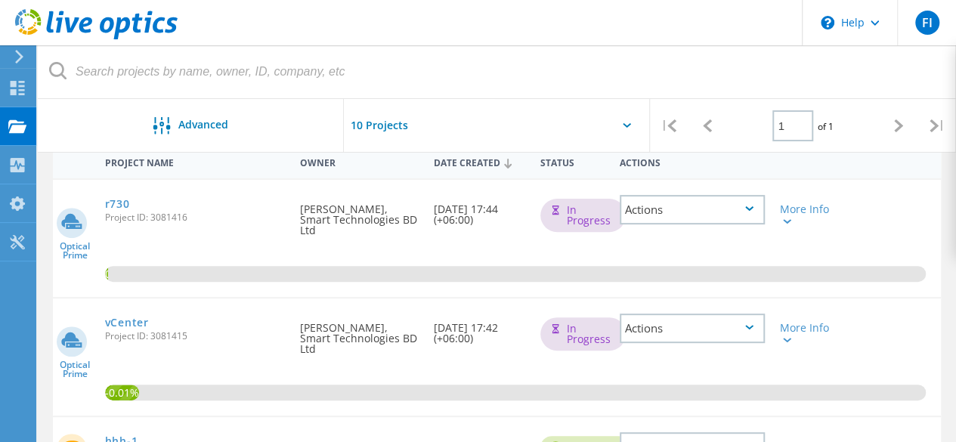
scroll to position [151, 0]
click at [8, 90] on icon at bounding box center [17, 88] width 18 height 14
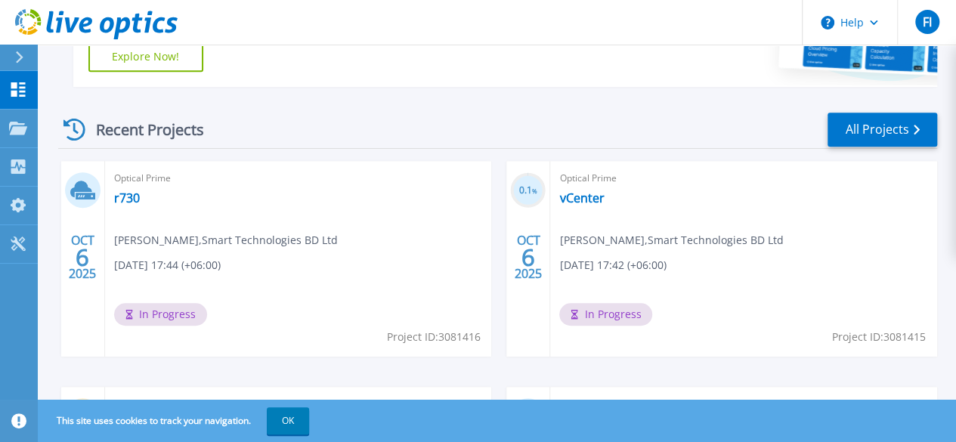
scroll to position [386, 0]
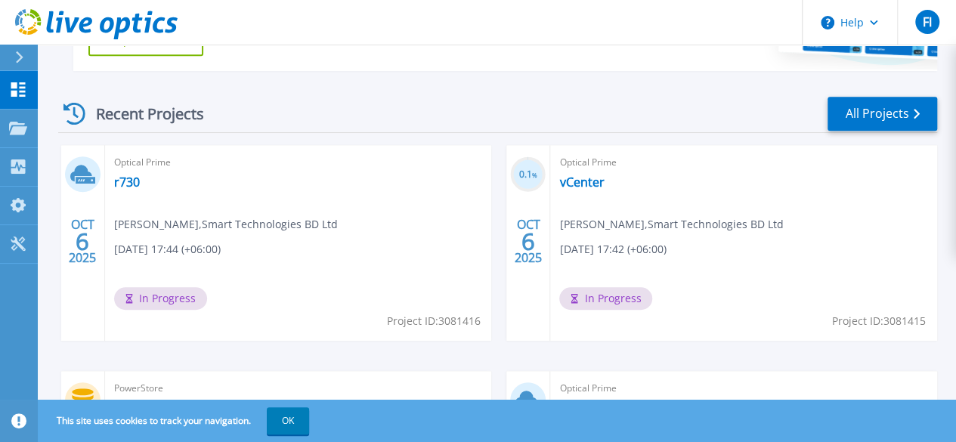
click at [559, 297] on div "In Progress" at bounding box center [609, 302] width 101 height 30
click at [550, 204] on div "Optical Prime vCenter [PERSON_NAME] , Smart Technologies BD Ltd [DATE] 17:42 (+…" at bounding box center [743, 243] width 387 height 196
click at [559, 180] on link "vCenter" at bounding box center [581, 182] width 45 height 15
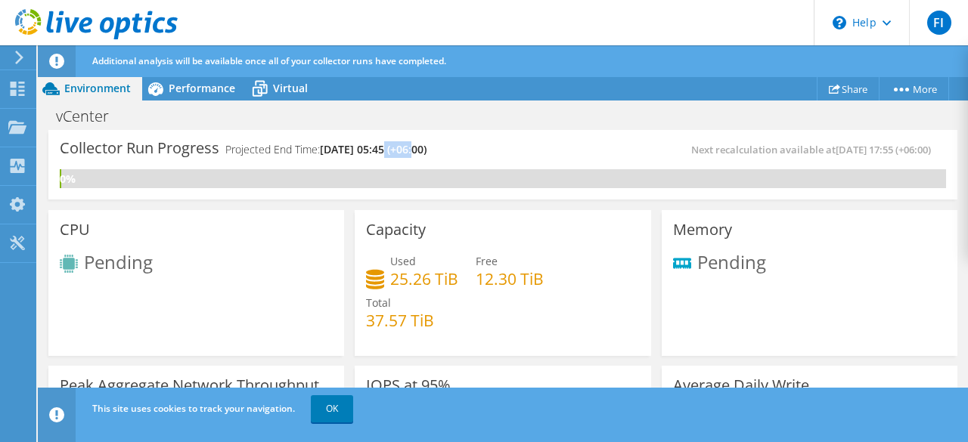
drag, startPoint x: 389, startPoint y: 146, endPoint x: 414, endPoint y: 146, distance: 25.7
click at [414, 146] on span "[DATE] 05:45 (+06:00)" at bounding box center [373, 149] width 107 height 14
drag, startPoint x: 371, startPoint y: 150, endPoint x: 390, endPoint y: 149, distance: 19.0
click at [389, 149] on span "[DATE] 05:45 (+06:00)" at bounding box center [373, 149] width 107 height 14
click at [426, 150] on span "[DATE] 05:45 (+06:00)" at bounding box center [373, 149] width 107 height 14
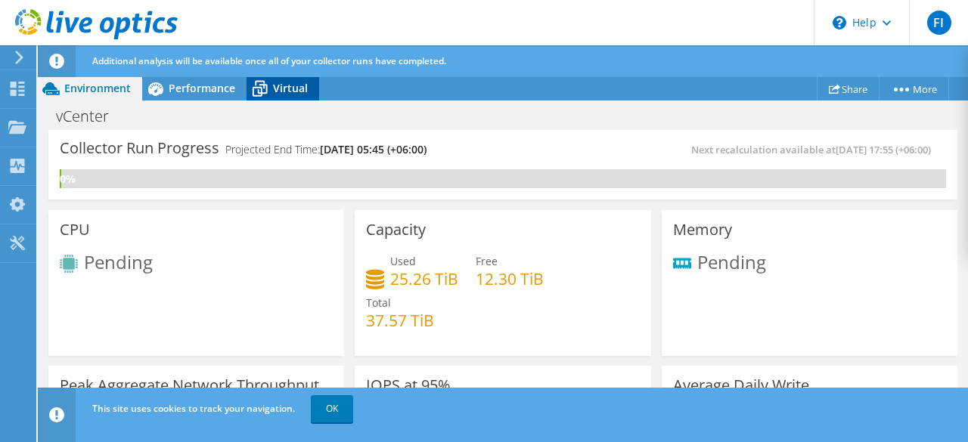
click at [277, 82] on span "Virtual" at bounding box center [290, 88] width 35 height 14
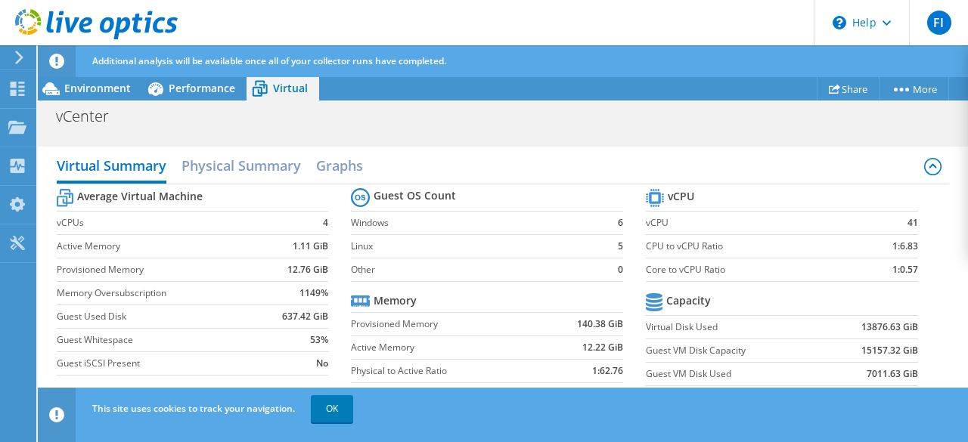
scroll to position [76, 0]
drag, startPoint x: 262, startPoint y: 241, endPoint x: 323, endPoint y: 243, distance: 60.5
click at [323, 243] on td "1.11 GiB" at bounding box center [295, 245] width 65 height 23
drag, startPoint x: 269, startPoint y: 268, endPoint x: 315, endPoint y: 264, distance: 45.6
click at [315, 264] on td "12.76 GiB" at bounding box center [295, 269] width 65 height 23
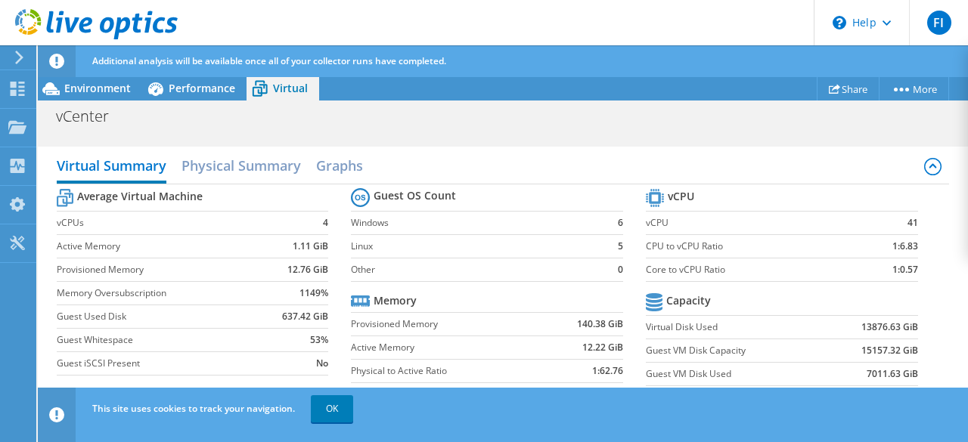
click at [333, 268] on section "Average Virtual Machine vCPUs 4 Active Memory 1.11 GiB Provisioned Memory 12.76…" at bounding box center [204, 284] width 295 height 198
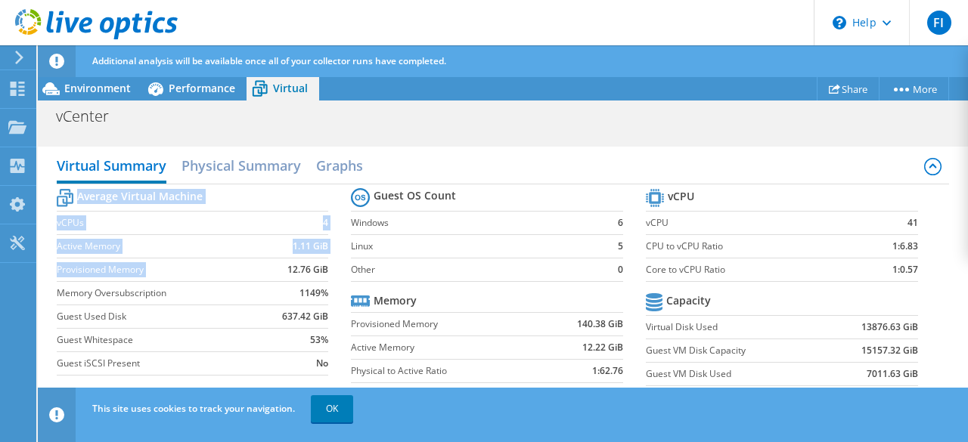
drag, startPoint x: 327, startPoint y: 264, endPoint x: 275, endPoint y: 265, distance: 52.2
click at [275, 265] on section "Average Virtual Machine vCPUs 4 Active Memory 1.11 GiB Provisioned Memory 12.76…" at bounding box center [204, 284] width 295 height 198
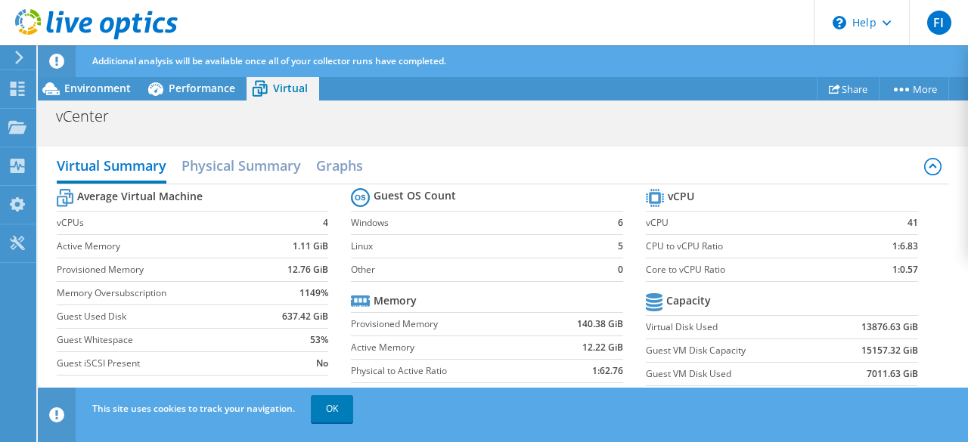
click at [263, 269] on td "12.76 GiB" at bounding box center [295, 269] width 65 height 23
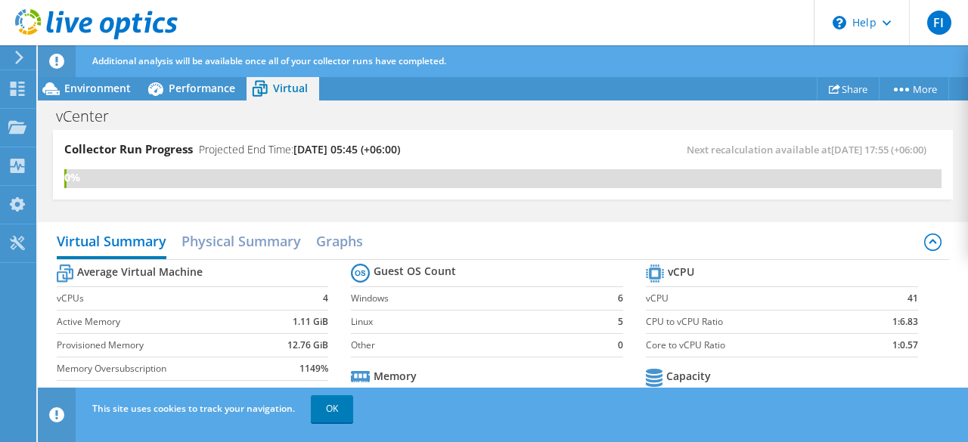
click at [263, 264] on td at bounding box center [295, 274] width 65 height 26
click at [259, 245] on h2 "Physical Summary" at bounding box center [240, 242] width 119 height 33
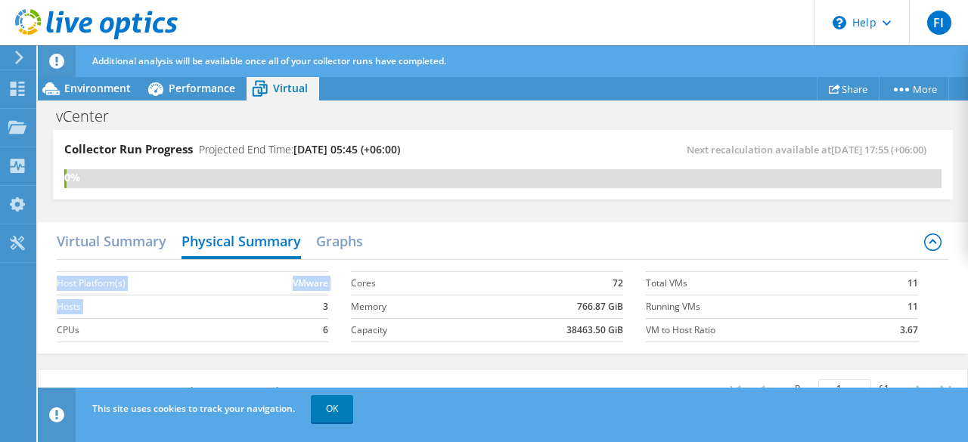
drag, startPoint x: 289, startPoint y: 308, endPoint x: 345, endPoint y: 305, distance: 56.0
click at [345, 305] on section "Host Platform(s) VMware Hosts 3 CPUs 6" at bounding box center [204, 307] width 295 height 86
click at [315, 309] on td "3" at bounding box center [285, 306] width 86 height 23
drag, startPoint x: 312, startPoint y: 307, endPoint x: 328, endPoint y: 305, distance: 16.7
click at [328, 305] on section "Host Platform(s) VMware Hosts 3 CPUs 6" at bounding box center [204, 307] width 295 height 86
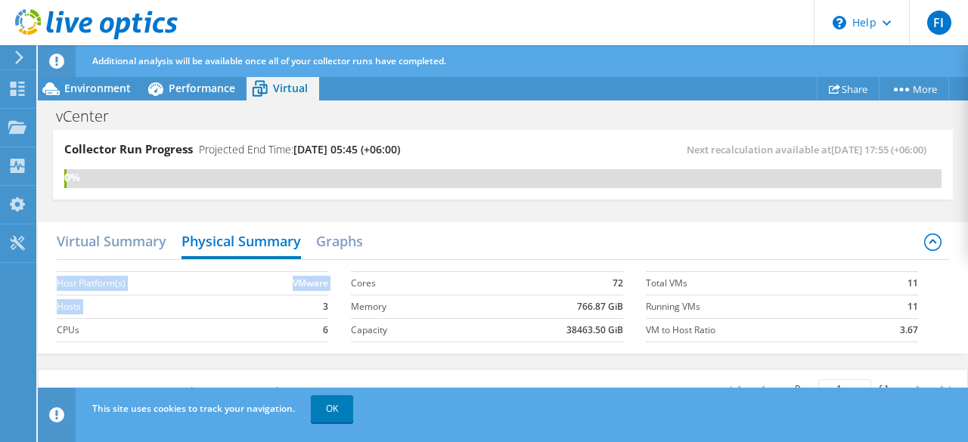
click at [328, 309] on section "Host Platform(s) VMware Hosts 3 CPUs 6" at bounding box center [204, 307] width 295 height 86
click at [534, 310] on td "766.87 GiB" at bounding box center [546, 306] width 153 height 23
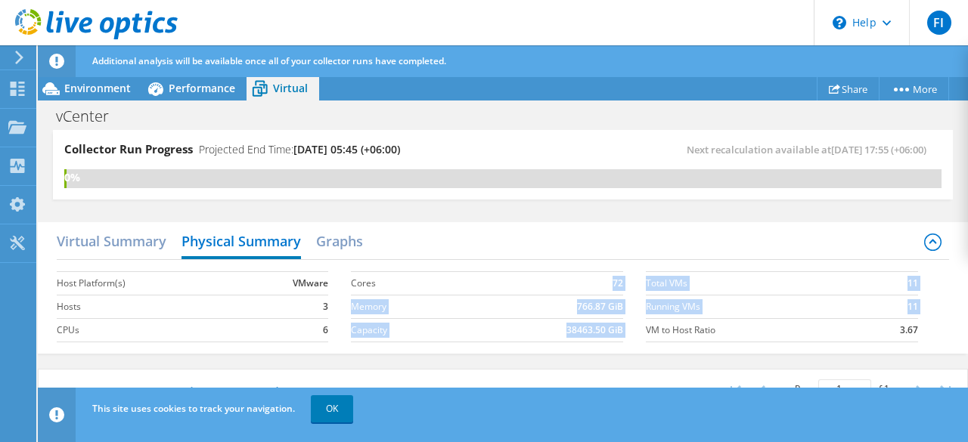
drag, startPoint x: 552, startPoint y: 285, endPoint x: 640, endPoint y: 330, distance: 98.4
click at [640, 330] on div "Host Platform(s) VMware Hosts 3 CPUs 6 Cores 72 Memory 766.87 GiB Capacity 3846…" at bounding box center [503, 305] width 893 height 90
click at [820, 306] on label "Running VMs" at bounding box center [756, 306] width 220 height 15
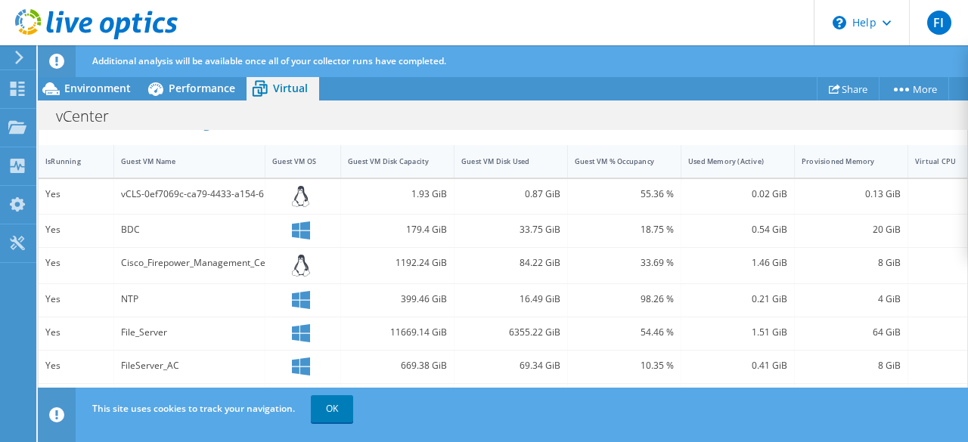
scroll to position [249, 0]
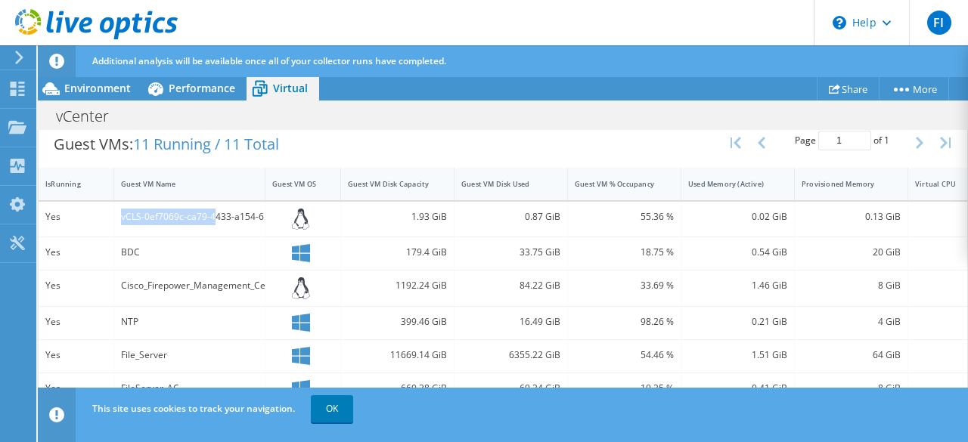
drag, startPoint x: 122, startPoint y: 220, endPoint x: 197, endPoint y: 240, distance: 77.4
click at [209, 226] on div "vCLS-0ef7069c-ca79-4433-a154-61cbfae55b48" at bounding box center [189, 220] width 151 height 36
drag, startPoint x: 114, startPoint y: 257, endPoint x: 107, endPoint y: 251, distance: 9.1
click at [99, 252] on div "Yes BDC 179.4 GiB 33.75 GiB 18.75 % 0.54 GiB 20 GiB 8 VMware" at bounding box center [549, 253] width 1021 height 33
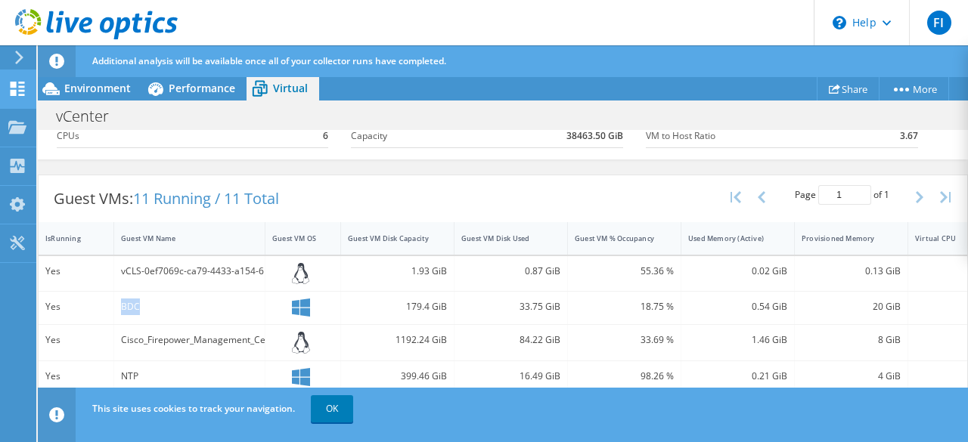
scroll to position [22, 0]
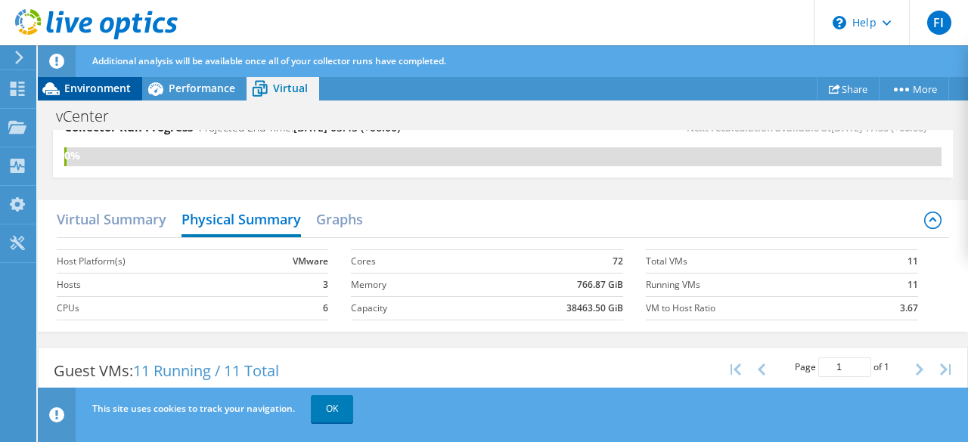
click at [116, 89] on span "Environment" at bounding box center [97, 88] width 67 height 14
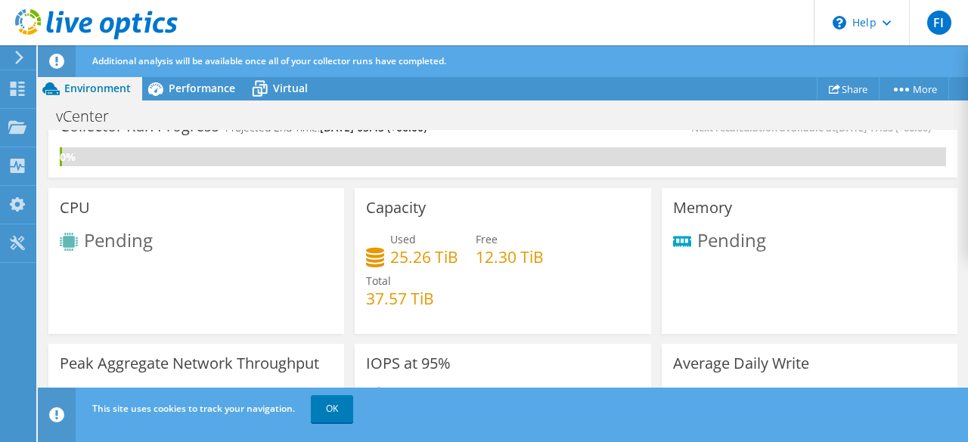
scroll to position [0, 0]
